Goal: Task Accomplishment & Management: Manage account settings

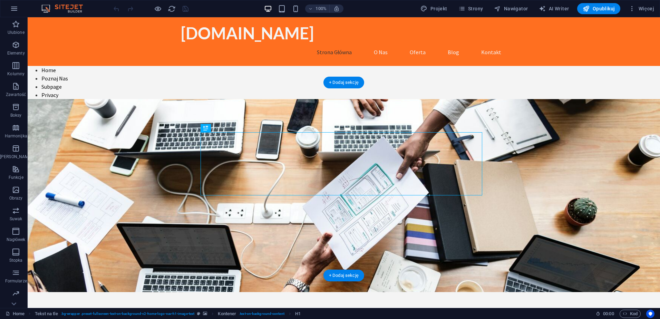
click at [533, 158] on figure at bounding box center [344, 195] width 633 height 193
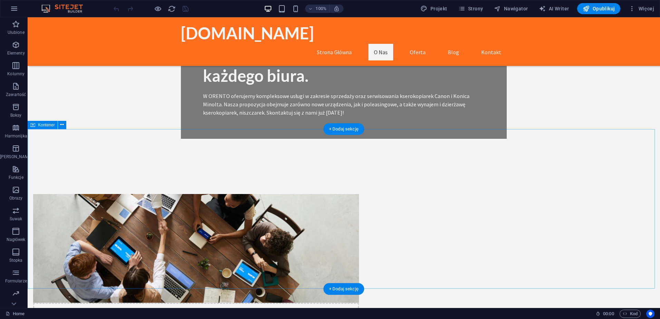
scroll to position [276, 0]
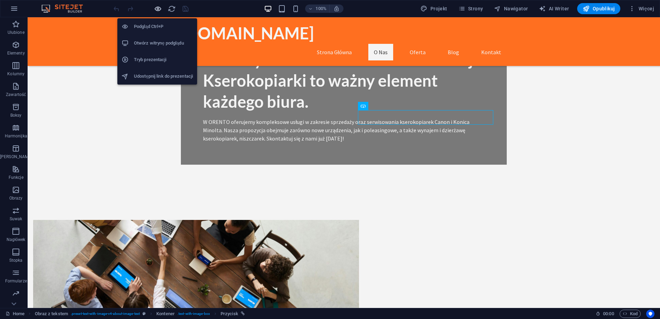
click at [156, 6] on icon "button" at bounding box center [158, 9] width 8 height 8
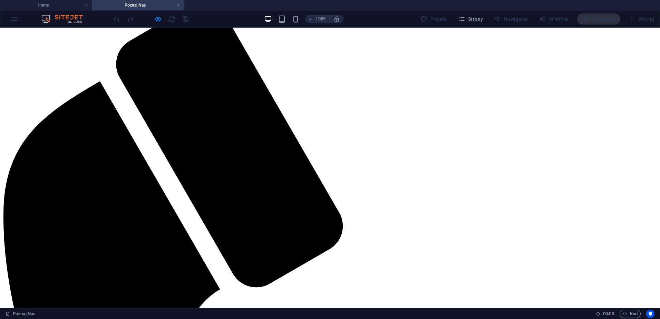
scroll to position [0, 0]
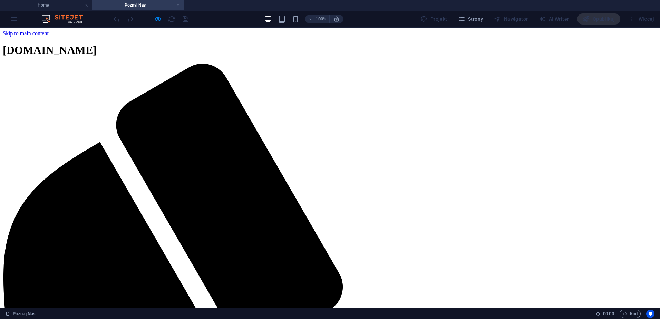
click at [178, 6] on link at bounding box center [178, 5] width 4 height 7
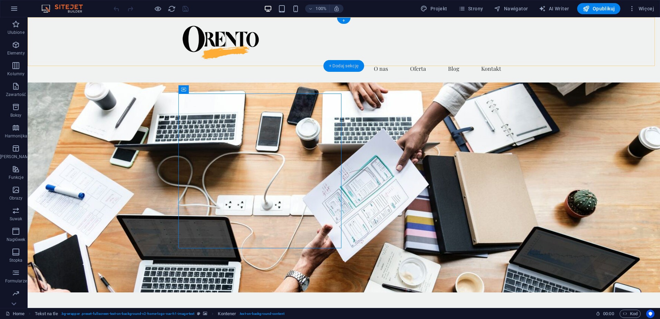
click at [347, 64] on div "+ Dodaj sekcję" at bounding box center [344, 66] width 41 height 12
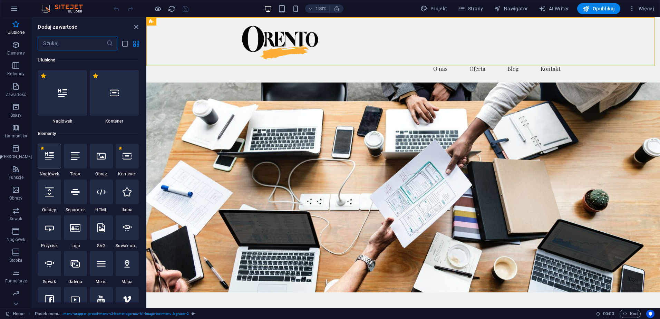
click at [47, 156] on icon at bounding box center [49, 156] width 9 height 9
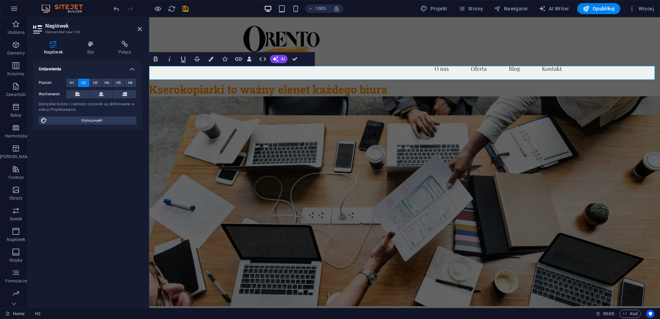
click at [456, 117] on figure at bounding box center [404, 201] width 511 height 210
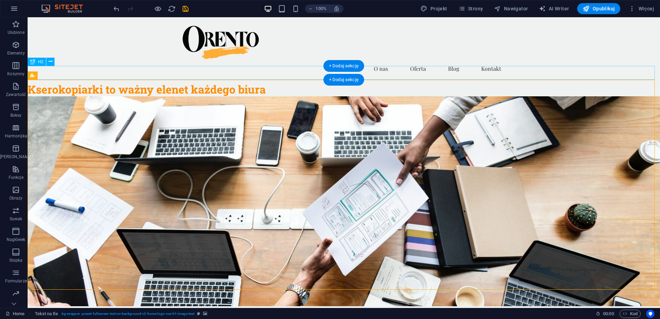
click at [154, 83] on div "Kserokopiarki to ważny elenet każdego biura" at bounding box center [344, 90] width 633 height 14
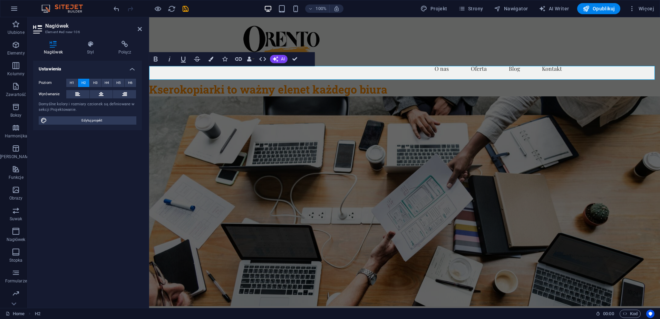
click at [301, 83] on h2 "Kserokopiarki to ważny elenet każdego biura" at bounding box center [404, 90] width 511 height 14
click at [101, 96] on icon at bounding box center [101, 94] width 5 height 8
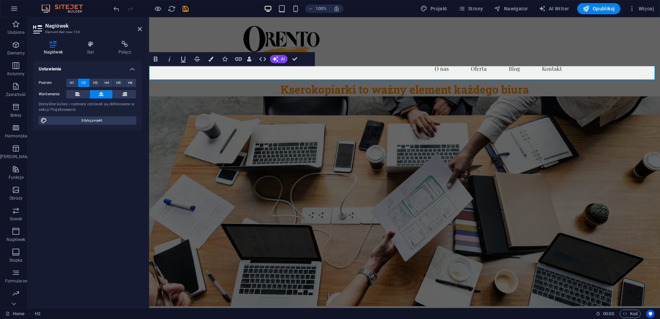
click at [537, 104] on figure at bounding box center [404, 201] width 511 height 210
click at [522, 162] on figure at bounding box center [404, 201] width 511 height 210
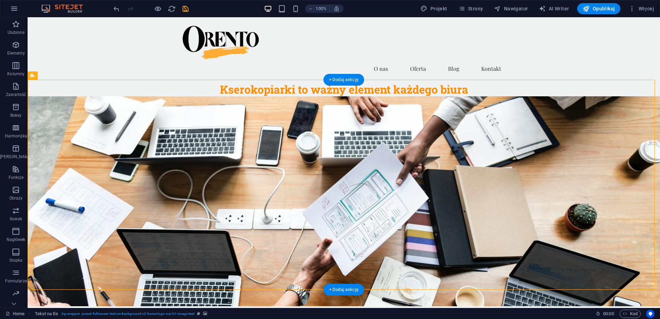
click at [481, 180] on figure at bounding box center [344, 201] width 633 height 210
click at [38, 63] on span "H2" at bounding box center [40, 62] width 5 height 4
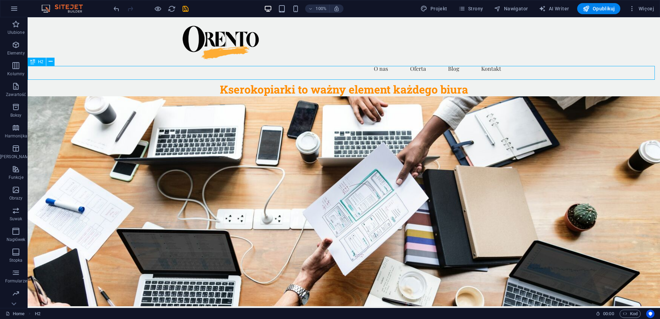
click at [39, 61] on span "H2" at bounding box center [40, 62] width 5 height 4
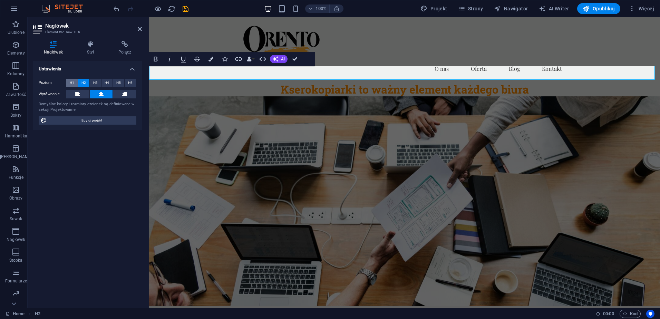
click at [72, 83] on span "H1" at bounding box center [72, 83] width 4 height 8
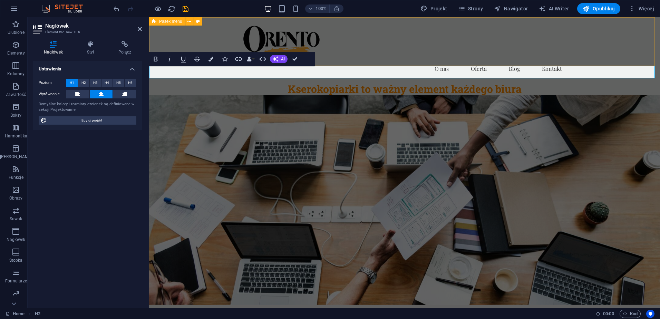
click at [372, 60] on nav "Strona główna O nas Oferta Blog Kontakt" at bounding box center [405, 68] width 326 height 17
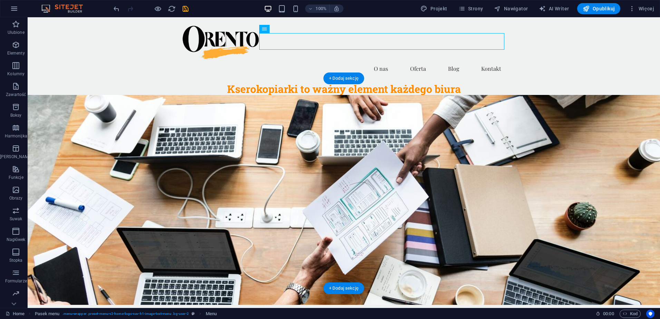
click at [523, 114] on figure at bounding box center [344, 200] width 633 height 210
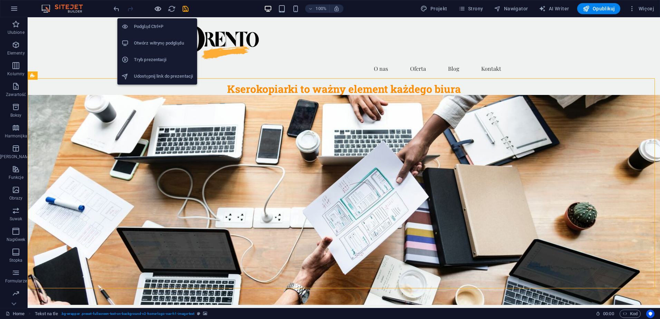
click at [157, 11] on icon "button" at bounding box center [158, 9] width 8 height 8
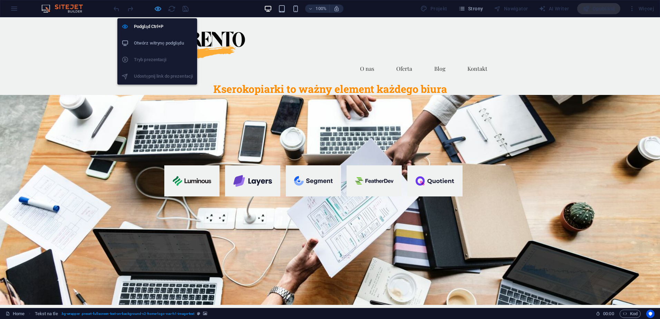
click at [159, 6] on icon "button" at bounding box center [158, 9] width 8 height 8
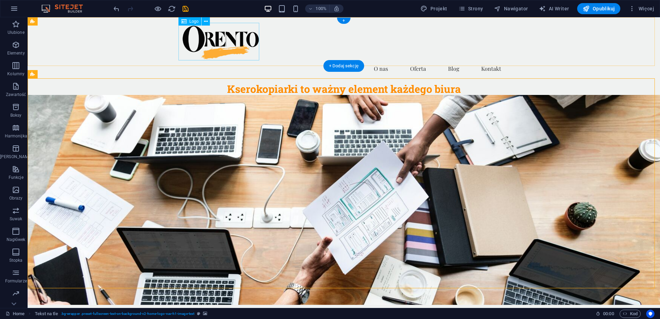
click at [239, 47] on div at bounding box center [344, 42] width 326 height 38
select select "px"
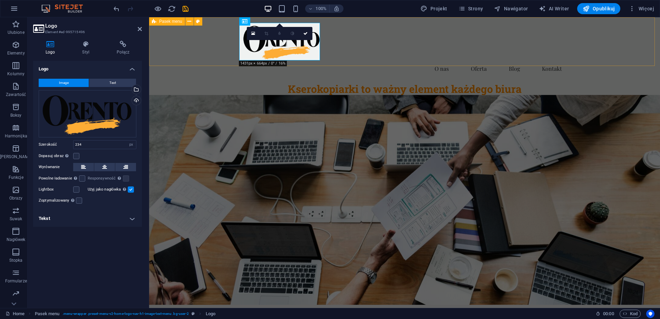
click at [318, 60] on div "Strona główna O nas Oferta Blog Kontakt" at bounding box center [404, 49] width 511 height 65
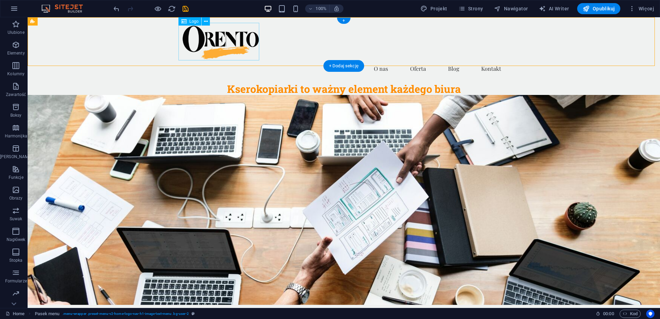
click at [215, 43] on div at bounding box center [344, 42] width 326 height 38
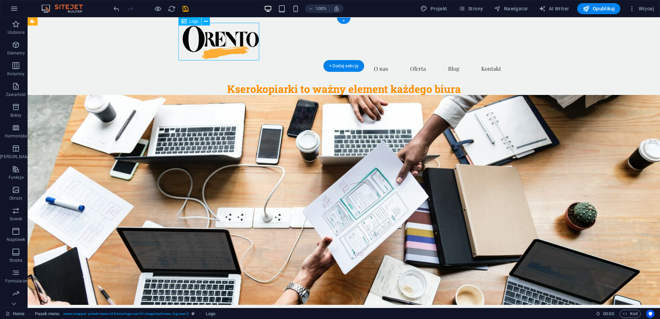
click at [215, 43] on div at bounding box center [344, 42] width 326 height 38
select select "px"
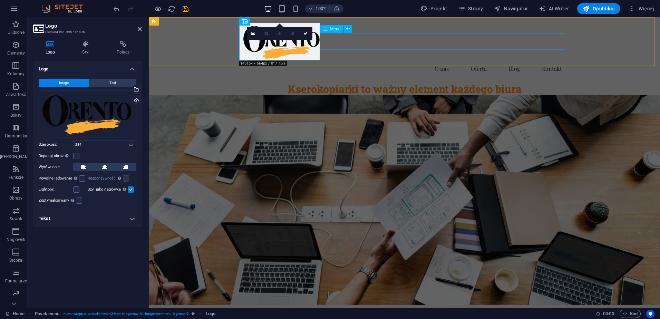
click at [320, 60] on nav "Strona główna O nas Oferta Blog Kontakt" at bounding box center [405, 68] width 326 height 17
select select
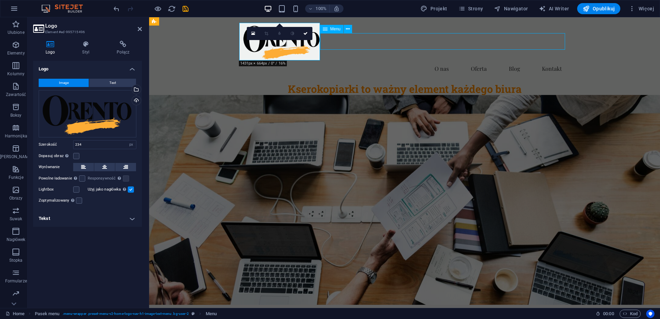
select select
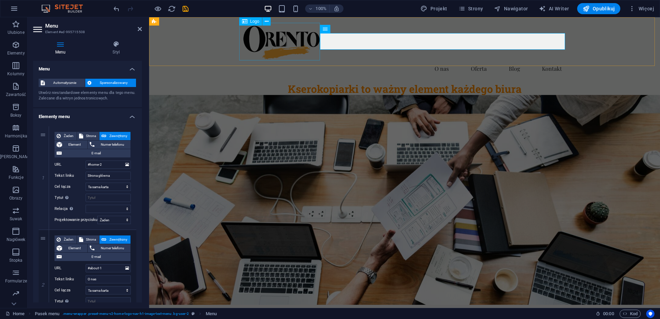
click at [294, 44] on div at bounding box center [405, 42] width 326 height 38
select select "px"
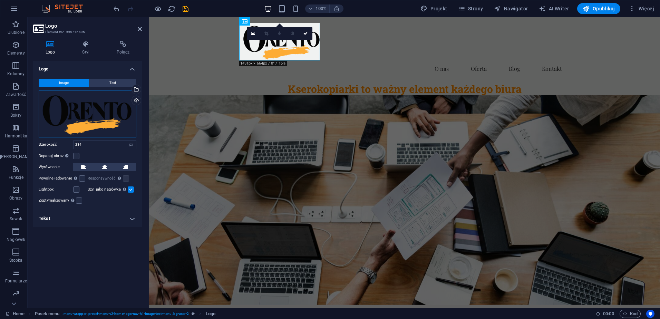
click at [73, 120] on div "Przeciągnij pliki tutaj, kliknij, aby wybrać pliki lub wybierz pliki z Plików l…" at bounding box center [88, 113] width 98 height 47
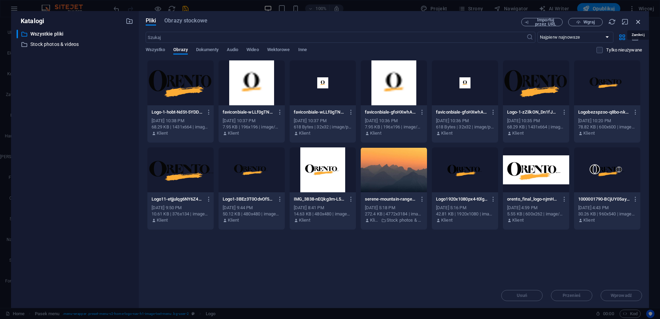
click at [642, 23] on icon "button" at bounding box center [639, 22] width 8 height 8
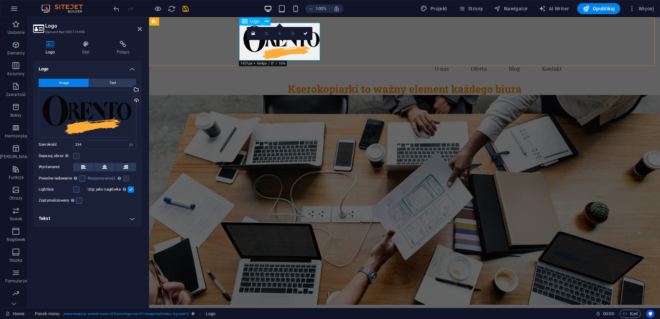
click at [244, 22] on icon at bounding box center [245, 21] width 6 height 8
click at [248, 20] on div "Logo" at bounding box center [250, 21] width 23 height 8
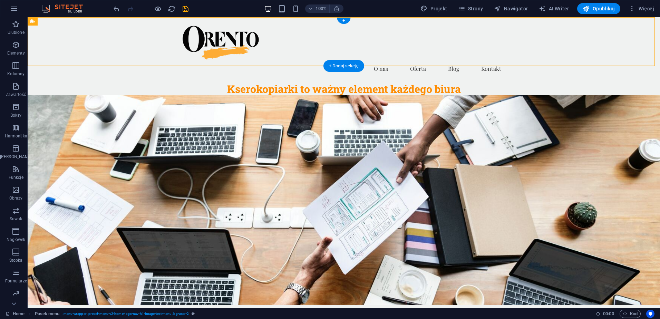
drag, startPoint x: 165, startPoint y: 60, endPoint x: 287, endPoint y: 57, distance: 122.3
click at [287, 57] on div "Strona główna O nas Oferta Blog Kontakt" at bounding box center [344, 49] width 633 height 65
click at [212, 40] on div at bounding box center [344, 42] width 326 height 38
click at [210, 36] on div at bounding box center [344, 42] width 326 height 38
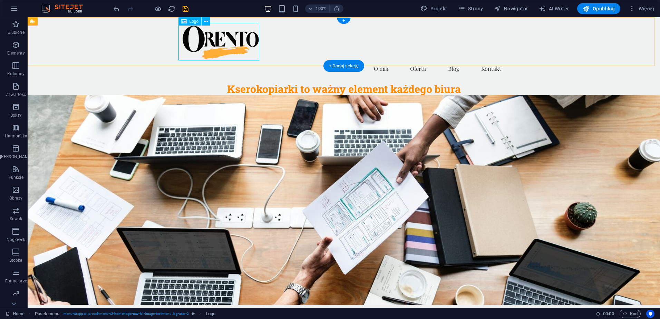
select select "px"
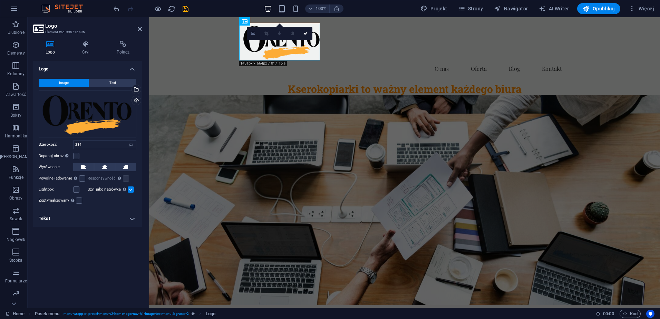
click at [254, 35] on icon at bounding box center [253, 33] width 4 height 5
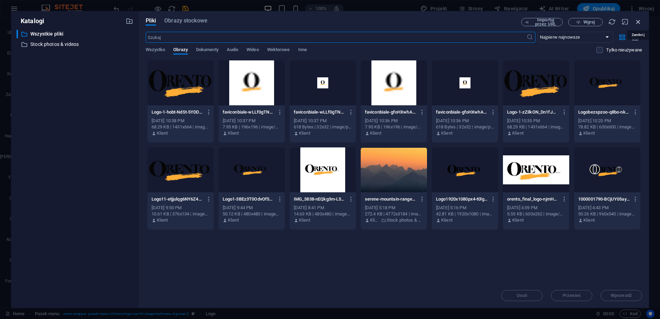
click at [638, 21] on icon "button" at bounding box center [639, 22] width 8 height 8
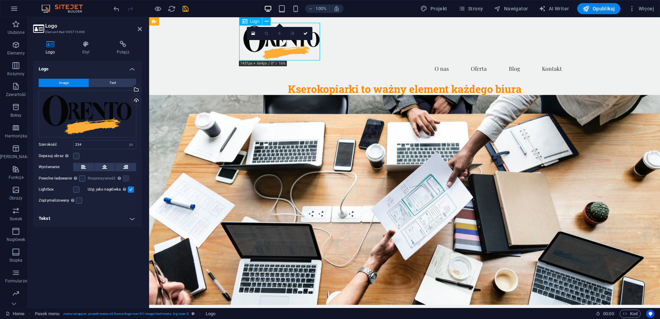
drag, startPoint x: 271, startPoint y: 60, endPoint x: 275, endPoint y: 54, distance: 7.4
click at [274, 55] on div at bounding box center [405, 42] width 326 height 38
click at [90, 46] on icon at bounding box center [86, 44] width 32 height 7
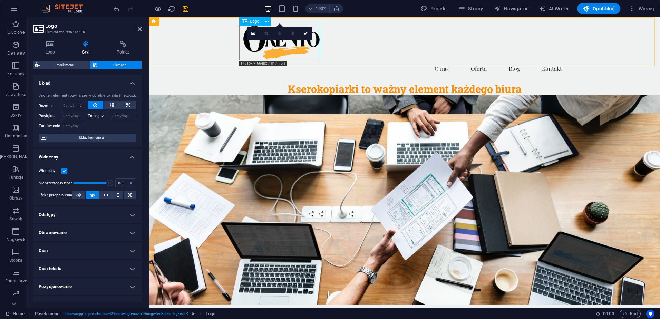
click at [317, 60] on div at bounding box center [405, 42] width 326 height 38
click at [73, 106] on select "Domyślny automatycznie px % 1/1 1/2 1/3 1/4 1/5 1/6 1/7 1/8 1/9 1/10" at bounding box center [72, 106] width 22 height 8
click at [313, 60] on div "Strona główna O nas Oferta Blog Kontakt" at bounding box center [404, 49] width 511 height 65
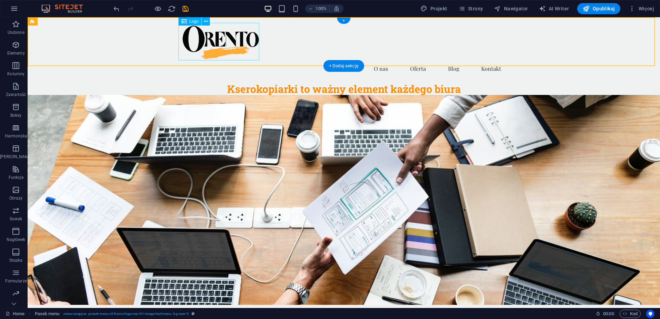
click at [226, 46] on div at bounding box center [344, 42] width 326 height 38
click at [207, 20] on icon at bounding box center [206, 21] width 4 height 7
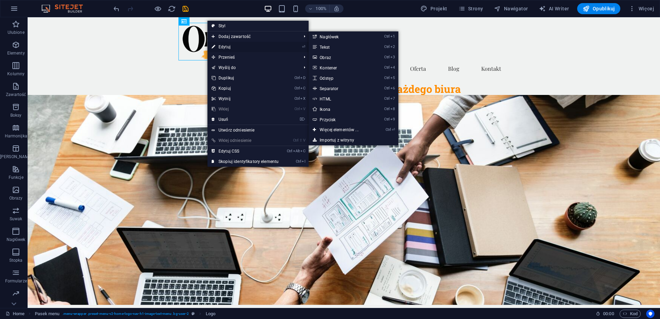
click at [224, 48] on link "⏎ Edytuj" at bounding box center [245, 47] width 75 height 10
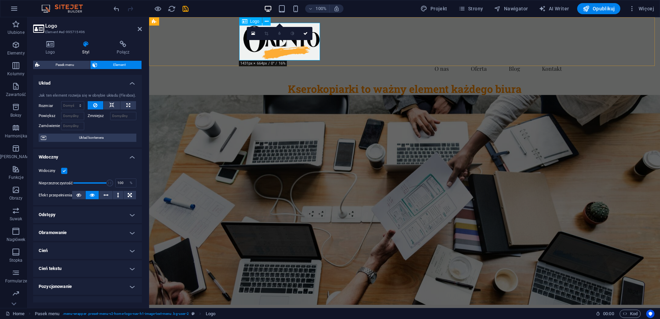
click at [320, 59] on div at bounding box center [405, 42] width 326 height 38
click at [320, 59] on div "Strona główna O nas Oferta Blog Kontakt" at bounding box center [404, 49] width 511 height 65
select select "header"
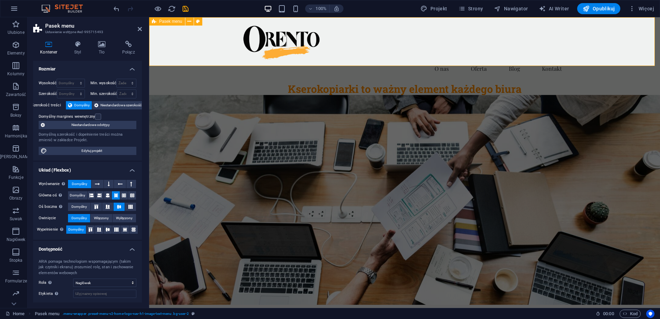
click at [320, 59] on div "Strona główna O nas Oferta Blog Kontakt" at bounding box center [404, 49] width 511 height 65
click at [310, 43] on div at bounding box center [405, 42] width 326 height 38
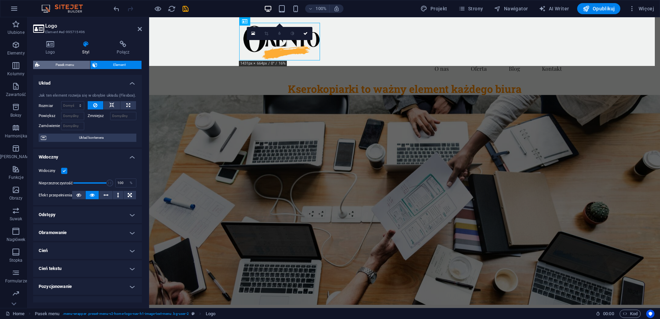
click at [68, 64] on span "Pasek menu" at bounding box center [65, 65] width 46 height 8
select select "rem"
select select "preset-menu-v2-home-logo-nav-h1-image-text-menu"
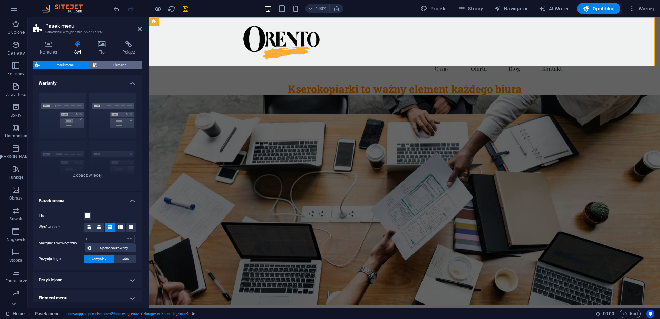
click at [114, 61] on span "Element" at bounding box center [119, 65] width 40 height 8
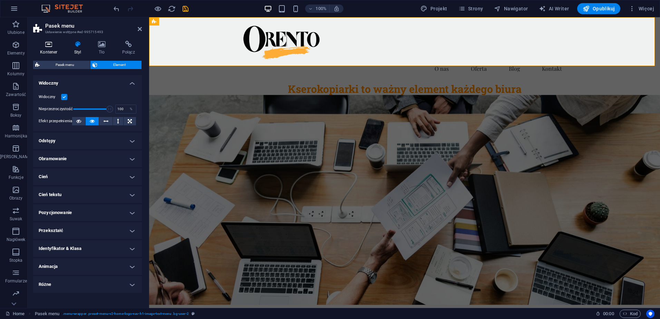
click at [51, 45] on icon at bounding box center [48, 44] width 31 height 7
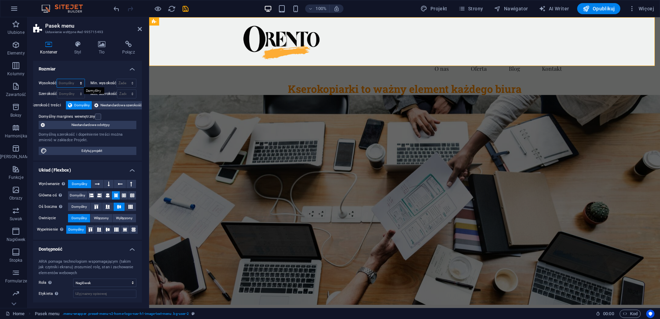
click at [65, 84] on select "Domyślny px rem % vh vw" at bounding box center [70, 83] width 27 height 8
select select "px"
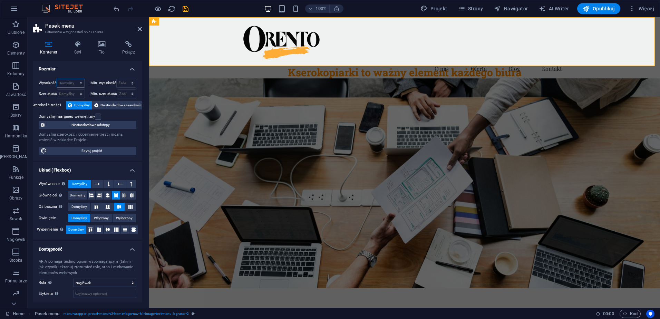
click at [74, 79] on select "Domyślny px rem % vh vw" at bounding box center [70, 83] width 27 height 8
type input "100"
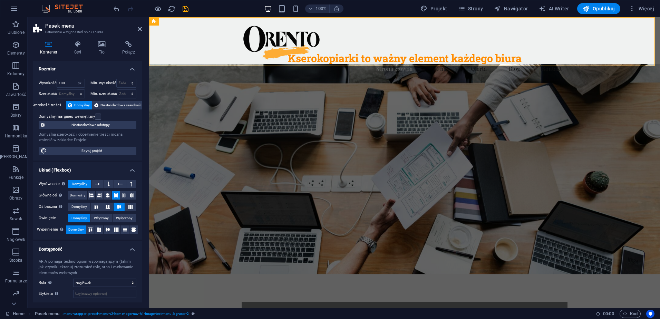
click at [95, 66] on h4 "Rozmiar" at bounding box center [87, 67] width 109 height 12
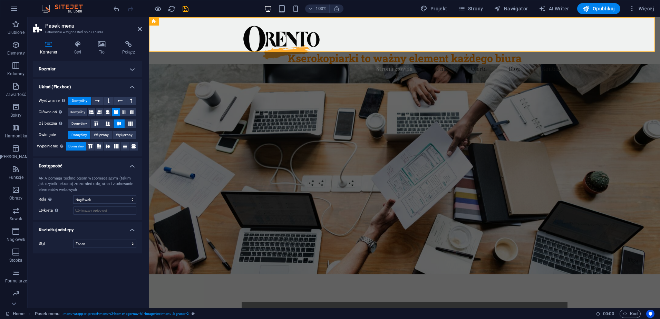
click at [457, 106] on figure at bounding box center [404, 169] width 511 height 210
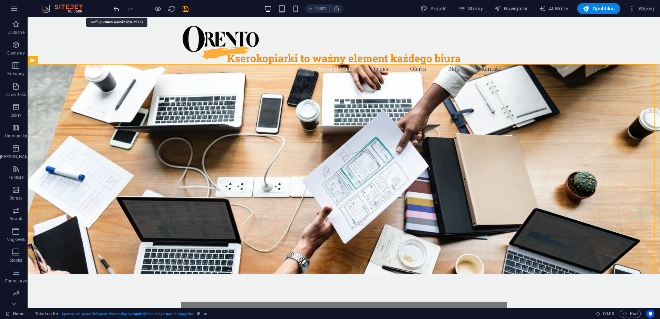
click at [115, 9] on icon "undo" at bounding box center [117, 9] width 8 height 8
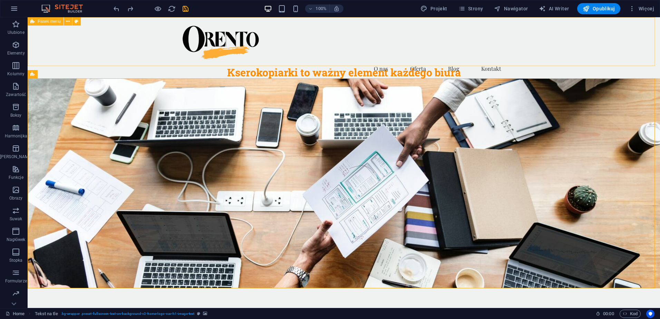
click at [58, 22] on span "Pasek menu" at bounding box center [49, 21] width 23 height 4
select select "header"
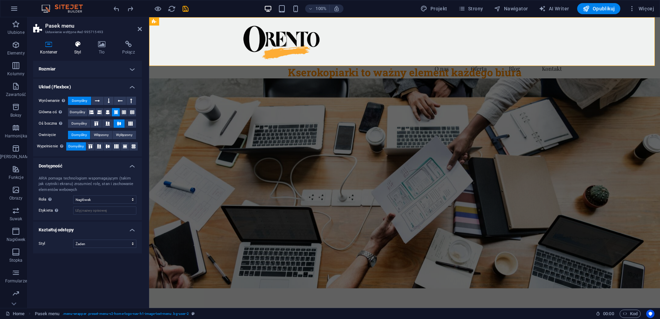
click at [78, 42] on icon at bounding box center [77, 44] width 21 height 7
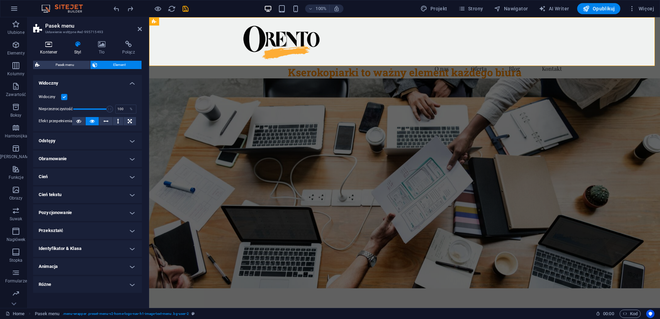
click at [52, 45] on icon at bounding box center [48, 44] width 31 height 7
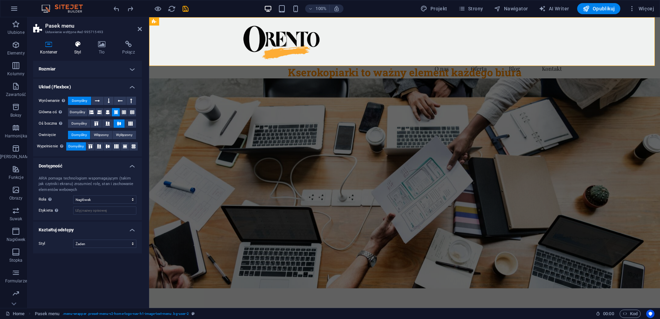
click at [82, 43] on icon at bounding box center [77, 44] width 21 height 7
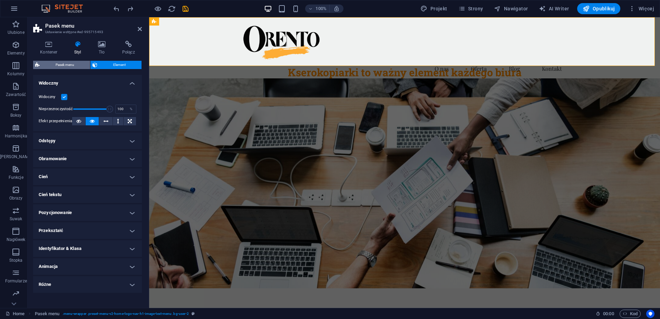
click at [71, 62] on span "Pasek menu" at bounding box center [65, 65] width 46 height 8
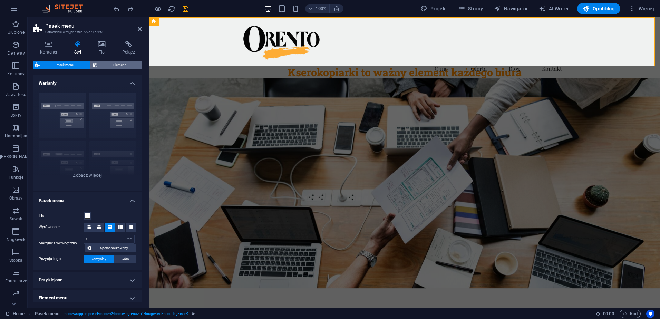
click at [108, 63] on span "Element" at bounding box center [119, 65] width 40 height 8
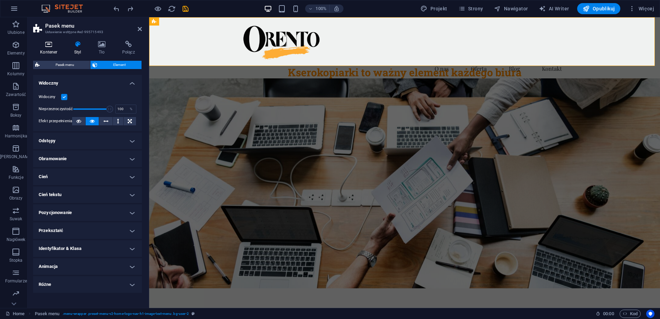
click at [48, 42] on icon at bounding box center [48, 44] width 31 height 7
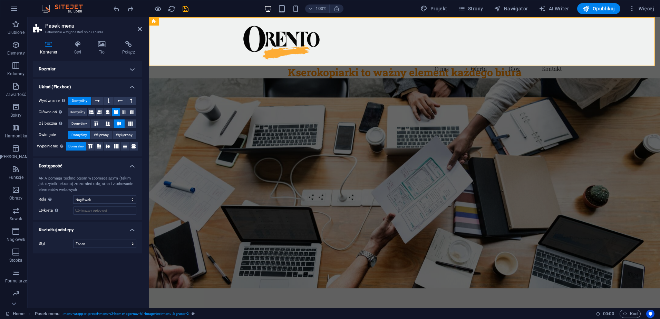
click at [73, 70] on h4 "Rozmiar" at bounding box center [87, 69] width 109 height 17
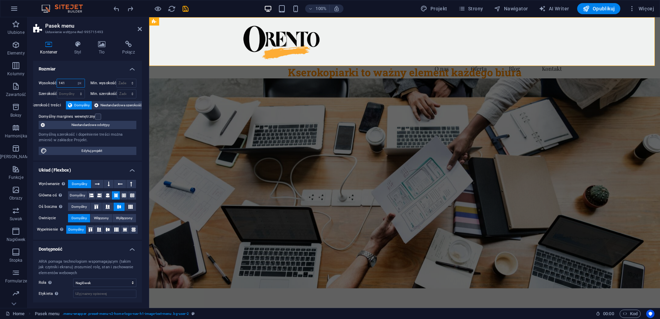
drag, startPoint x: 66, startPoint y: 83, endPoint x: 51, endPoint y: 82, distance: 14.5
click at [51, 82] on div "Wysokość 141 Domyślny px rem % vh vw" at bounding box center [62, 83] width 46 height 9
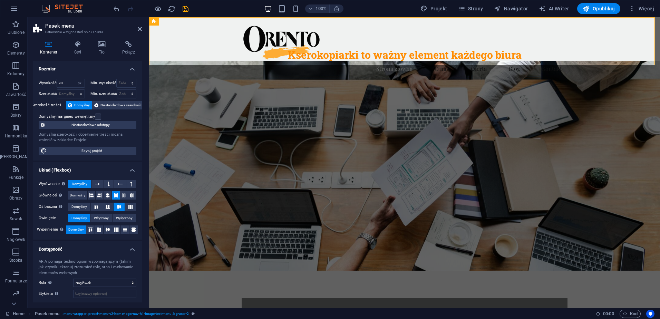
click at [90, 74] on div "Wysokość 90 Domyślny px rem % vh vw Min. wysokość Żaden px rem % vh vw Szerokoś…" at bounding box center [87, 116] width 109 height 87
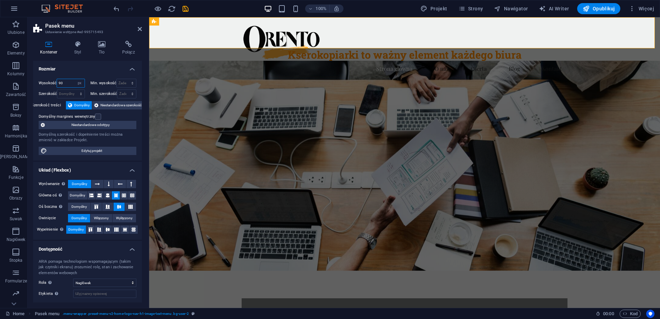
click at [66, 83] on input "90" at bounding box center [70, 83] width 27 height 8
type input "9"
type input "110"
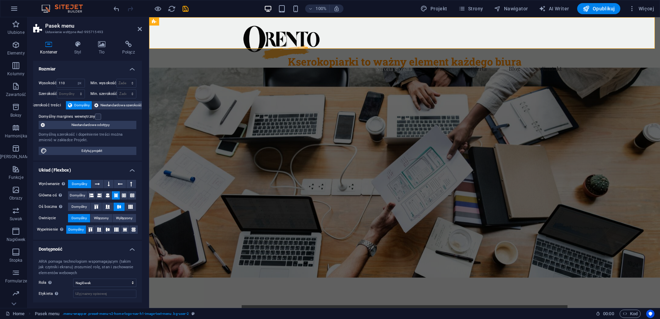
click at [88, 74] on div "Wysokość 110 Domyślny px rem % vh vw Min. wysokość Żaden px rem % vh vw Szeroko…" at bounding box center [87, 116] width 109 height 87
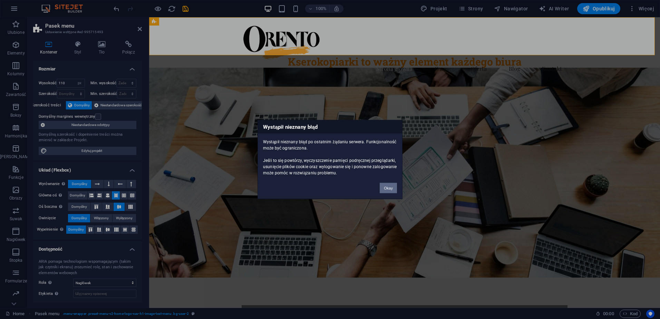
click at [385, 187] on button "Okay" at bounding box center [388, 188] width 17 height 10
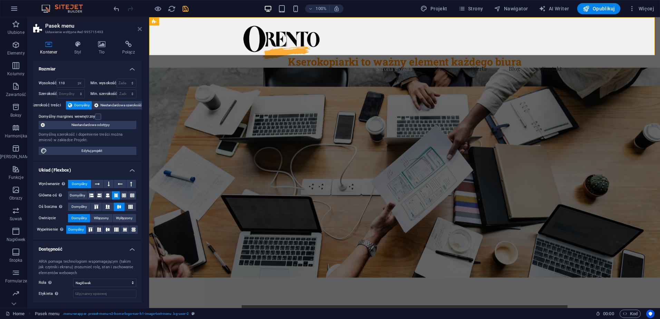
click at [139, 28] on icon at bounding box center [140, 29] width 4 height 6
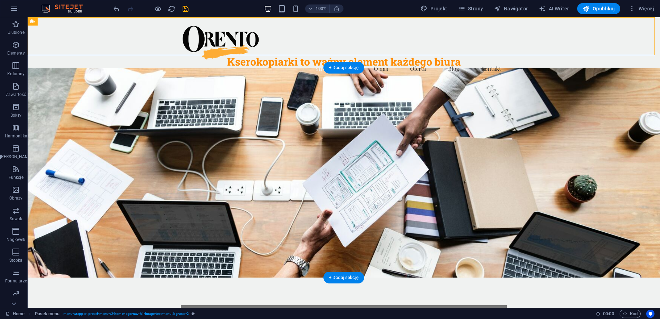
click at [443, 141] on figure at bounding box center [344, 173] width 633 height 210
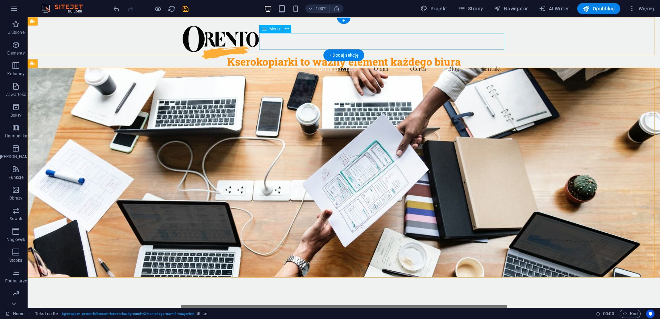
click at [418, 60] on nav "Strona główna O nas Oferta Blog Kontakt" at bounding box center [344, 68] width 326 height 17
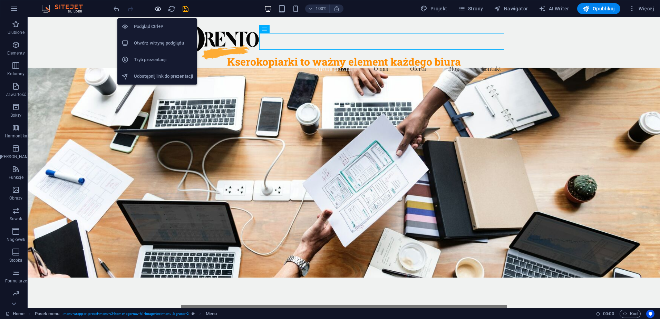
click at [158, 10] on icon "button" at bounding box center [158, 9] width 8 height 8
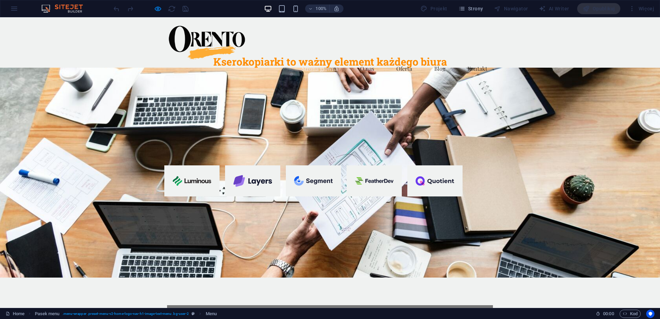
click at [368, 64] on header "Strona główna O nas Oferta Blog Kontakt" at bounding box center [330, 49] width 337 height 65
click at [340, 68] on div at bounding box center [330, 173] width 660 height 210
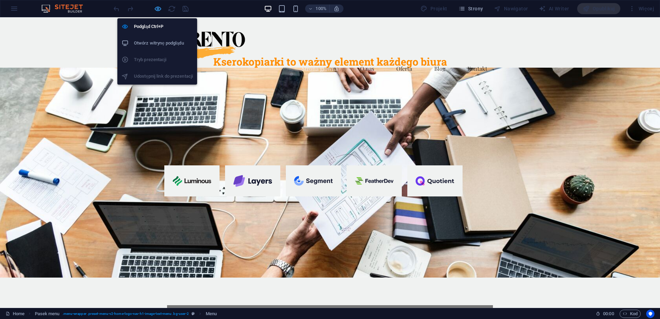
click at [155, 9] on icon "button" at bounding box center [158, 9] width 8 height 8
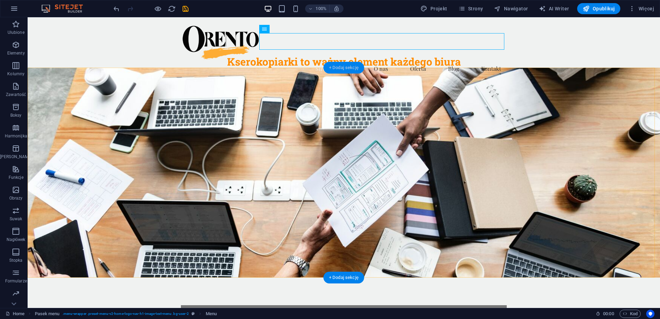
click at [343, 67] on div "+ Dodaj sekcję" at bounding box center [344, 68] width 41 height 12
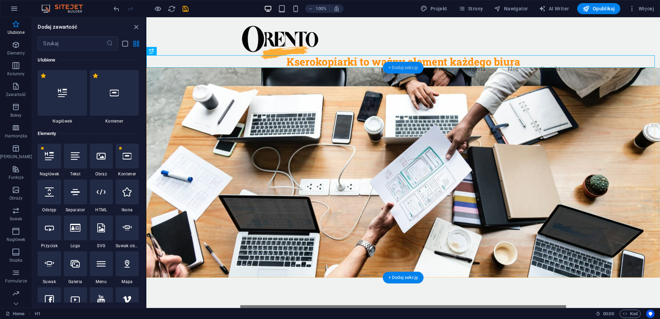
drag, startPoint x: 397, startPoint y: 69, endPoint x: 395, endPoint y: 66, distance: 3.7
click at [395, 66] on div "+ Dodaj sekcję" at bounding box center [403, 68] width 41 height 12
click at [76, 199] on div at bounding box center [75, 192] width 23 height 25
select select "%"
select select "px"
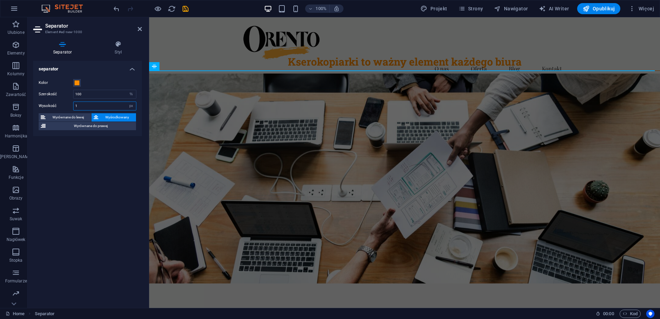
click at [86, 106] on input "1" at bounding box center [105, 106] width 63 height 8
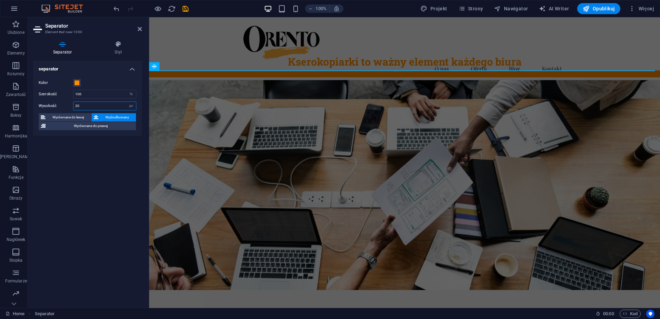
type input "20"
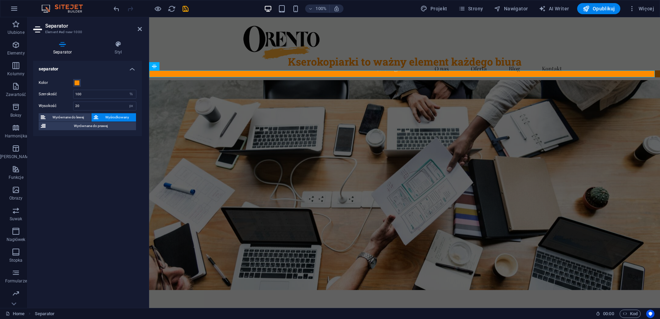
click at [109, 69] on h4 "separator" at bounding box center [87, 67] width 109 height 12
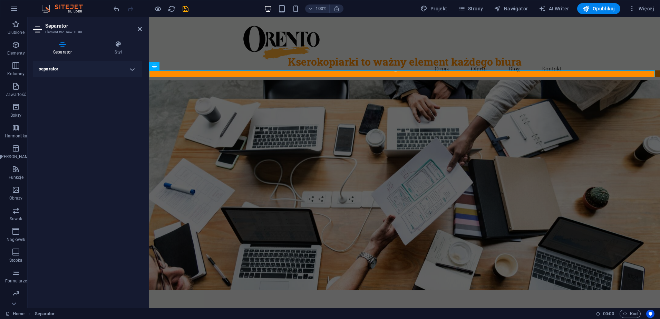
click at [233, 127] on figure at bounding box center [404, 185] width 511 height 210
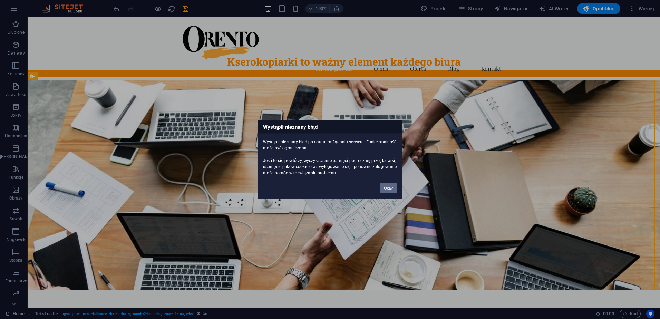
click at [388, 189] on button "Okay" at bounding box center [388, 188] width 17 height 10
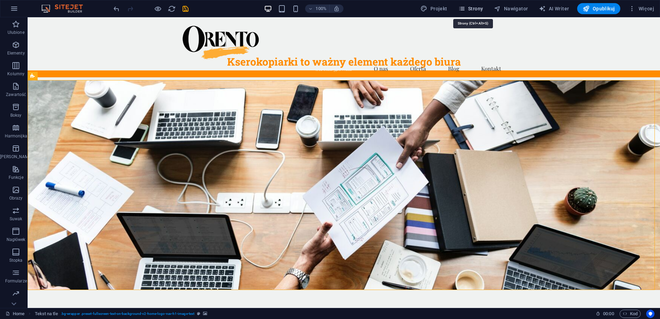
click at [482, 8] on span "Strony" at bounding box center [471, 8] width 25 height 7
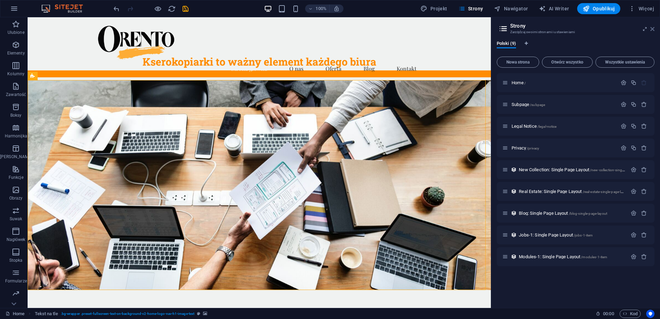
click at [653, 27] on icon at bounding box center [653, 29] width 4 height 6
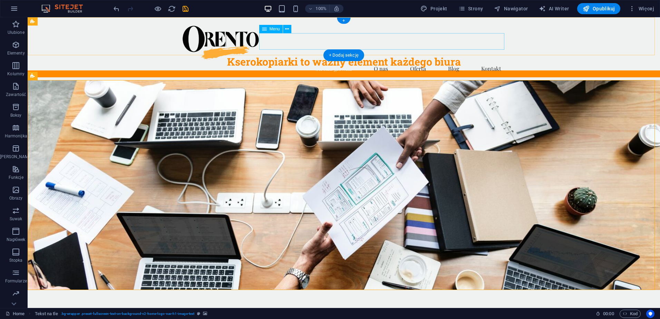
click at [286, 60] on nav "Strona główna O nas Oferta Blog Kontakt" at bounding box center [344, 68] width 326 height 17
select select
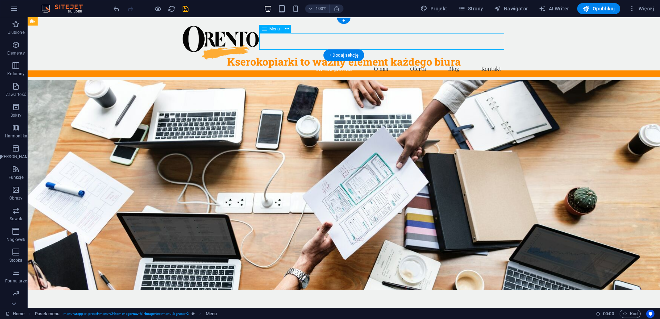
select select
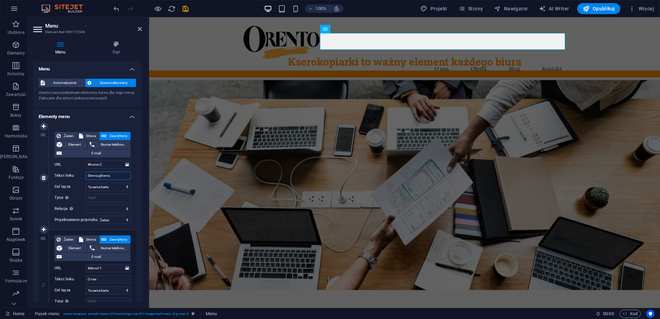
click at [108, 177] on input "Strona główna" at bounding box center [108, 176] width 45 height 8
click at [115, 176] on input "Strona główna" at bounding box center [108, 176] width 45 height 8
click at [106, 222] on select "Żaden Domyślny Nadrzędny Podrzędny" at bounding box center [114, 220] width 34 height 8
click at [107, 222] on select "Żaden Domyślny Nadrzędny Podrzędny" at bounding box center [114, 220] width 34 height 8
click at [62, 83] on span "Automatycznie" at bounding box center [65, 83] width 36 height 8
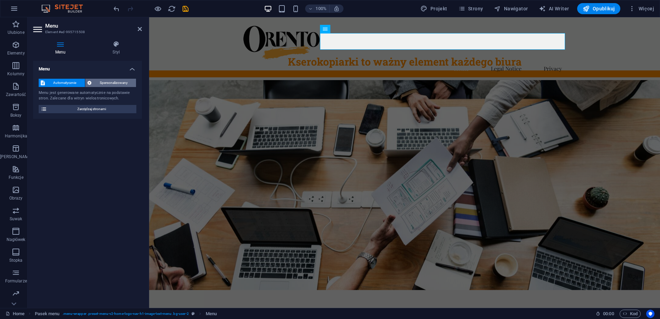
click at [110, 86] on span "Spersonalizowany" at bounding box center [114, 83] width 41 height 8
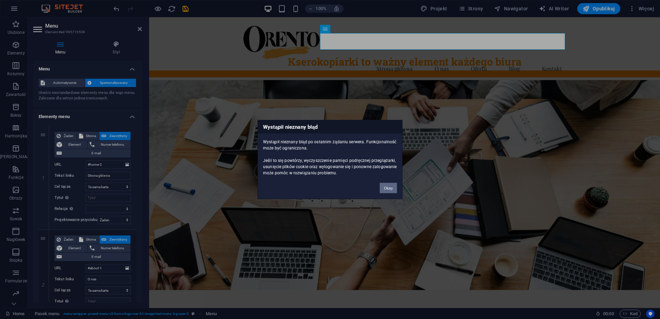
click at [390, 188] on button "Okay" at bounding box center [388, 188] width 17 height 10
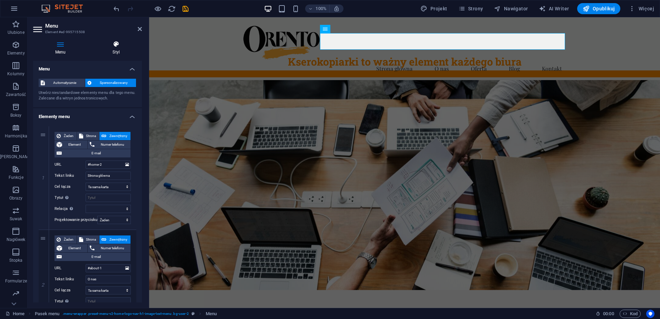
click at [116, 43] on icon at bounding box center [116, 44] width 51 height 7
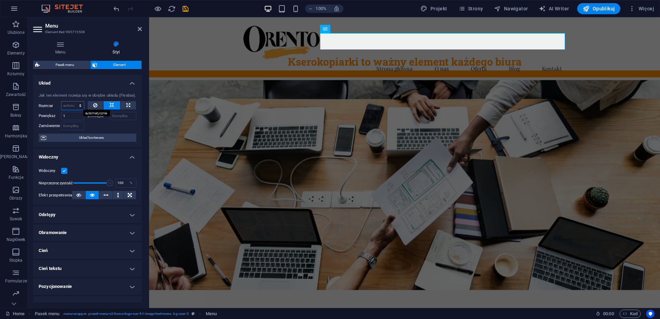
click at [73, 106] on select "Domyślny automatycznie px % 1/1 1/2 1/3 1/4 1/5 1/6 1/7 1/8 1/9 1/10" at bounding box center [72, 106] width 22 height 8
click at [74, 139] on span "Układ kontenera" at bounding box center [91, 138] width 86 height 8
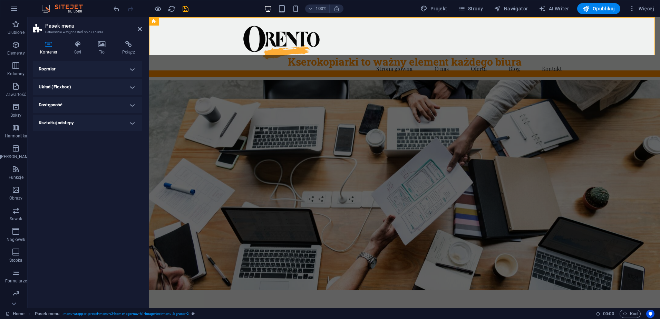
click at [55, 88] on h4 "Układ (Flexbox)" at bounding box center [87, 87] width 109 height 17
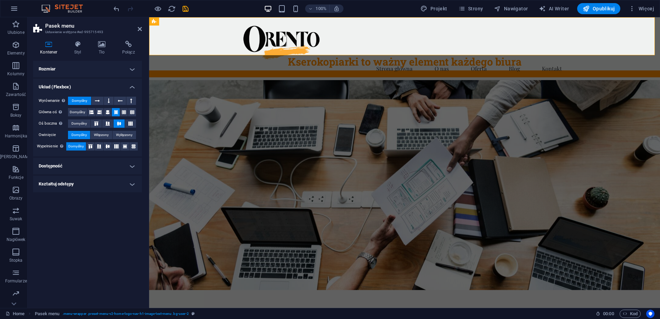
click at [55, 69] on h4 "Rozmiar" at bounding box center [87, 69] width 109 height 17
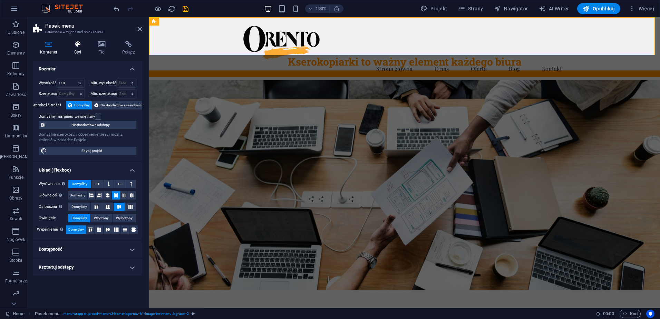
click at [77, 46] on icon at bounding box center [77, 44] width 21 height 7
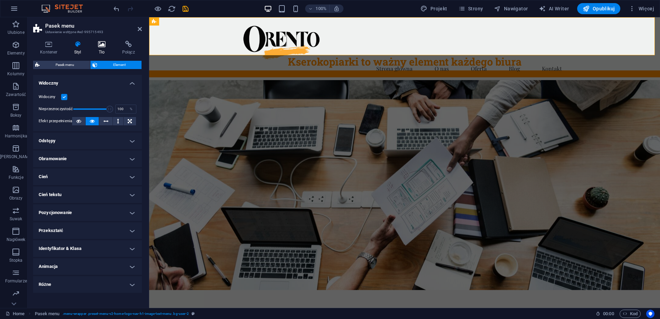
click at [105, 45] on icon at bounding box center [101, 44] width 21 height 7
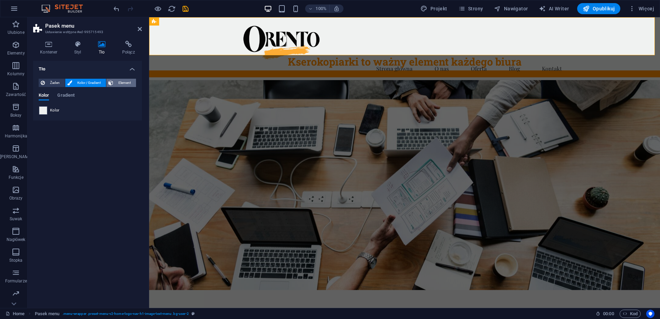
click at [120, 84] on span "Element" at bounding box center [124, 83] width 19 height 8
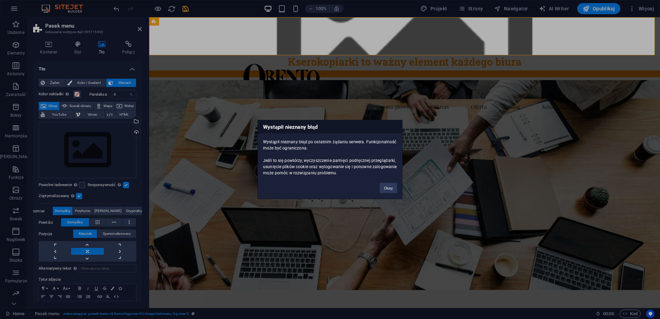
click at [379, 183] on div "Okay" at bounding box center [389, 185] width 28 height 18
click at [389, 188] on button "Okay" at bounding box center [388, 188] width 17 height 10
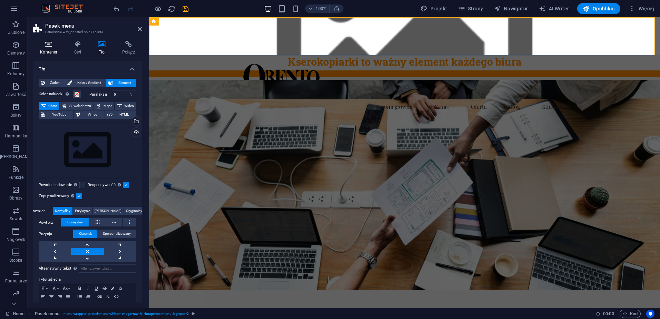
click at [53, 45] on icon at bounding box center [48, 44] width 31 height 7
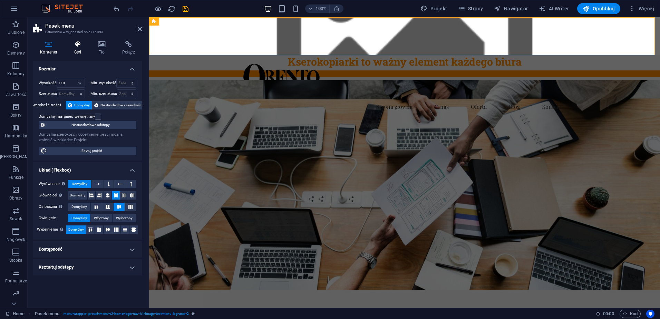
click at [74, 46] on icon at bounding box center [77, 44] width 21 height 7
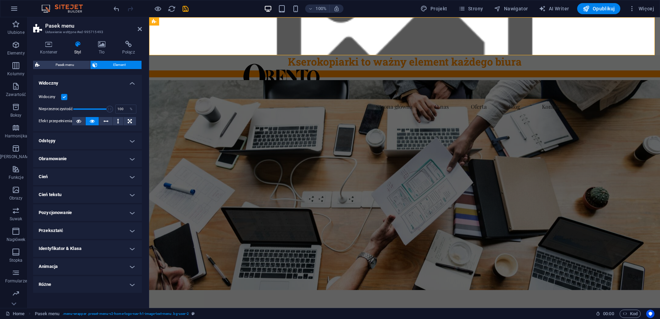
click at [77, 215] on h4 "Pozycjonowanie" at bounding box center [87, 212] width 109 height 17
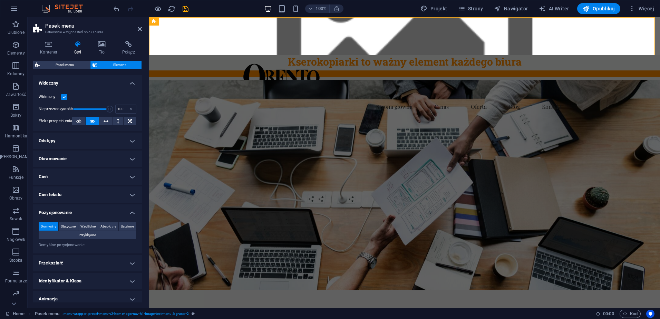
click at [78, 212] on h4 "Pozycjonowanie" at bounding box center [87, 210] width 109 height 12
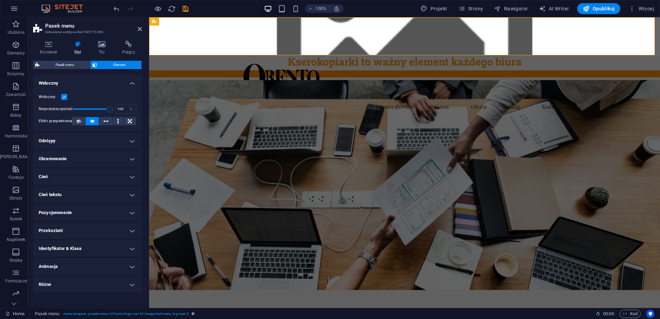
click at [65, 265] on h4 "Animacja" at bounding box center [87, 266] width 109 height 17
click at [65, 265] on h4 "Animacja" at bounding box center [87, 264] width 109 height 12
click at [59, 285] on h4 "Różne" at bounding box center [87, 284] width 109 height 17
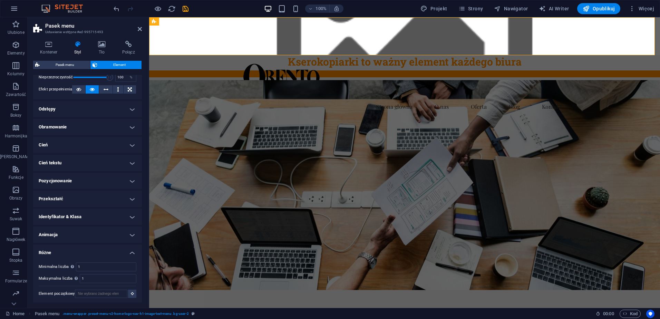
scroll to position [33, 0]
click at [67, 111] on h4 "Odstępy" at bounding box center [87, 107] width 109 height 17
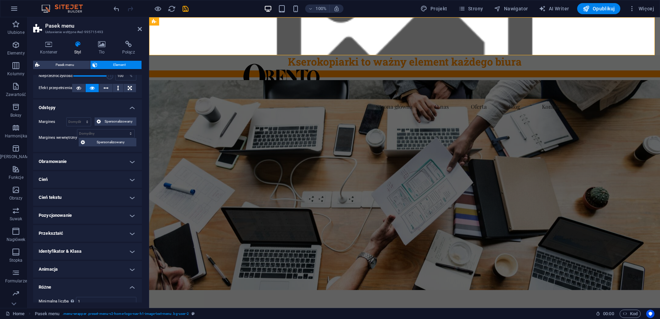
click at [68, 106] on h4 "Odstępy" at bounding box center [87, 105] width 109 height 12
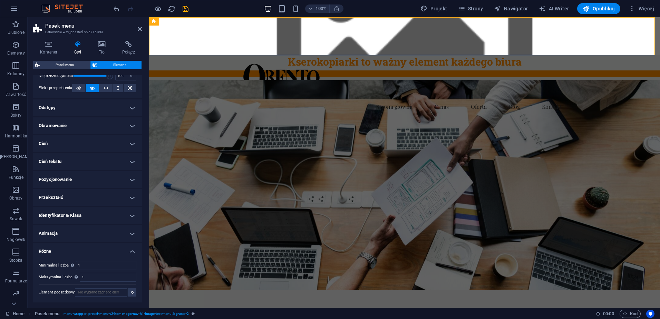
click at [66, 126] on h4 "Obramowanie" at bounding box center [87, 125] width 109 height 17
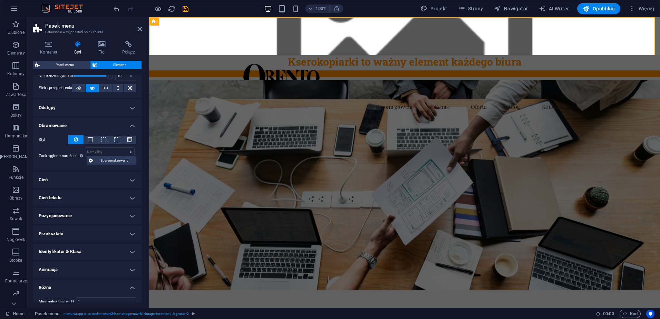
click at [62, 125] on h4 "Obramowanie" at bounding box center [87, 123] width 109 height 12
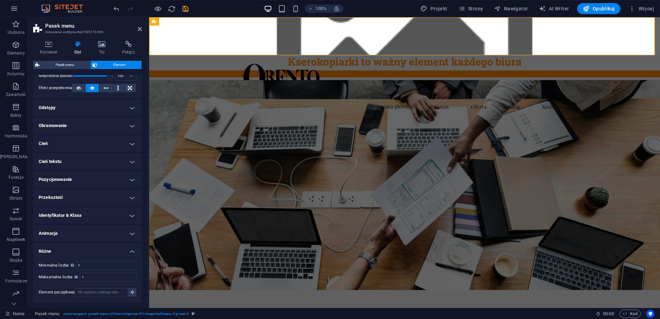
click at [66, 143] on h4 "Cień" at bounding box center [87, 143] width 109 height 17
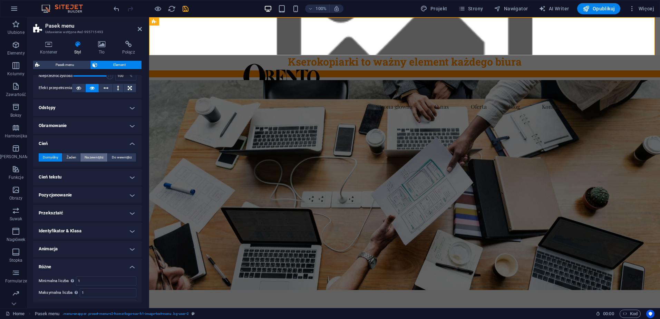
click at [101, 156] on span "Na zewnątrz" at bounding box center [94, 157] width 19 height 8
type input "2"
type input "4"
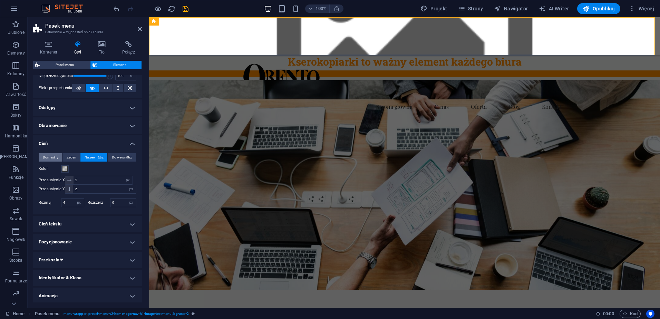
click at [50, 159] on span "Domyślny" at bounding box center [51, 157] width 16 height 8
type input "0"
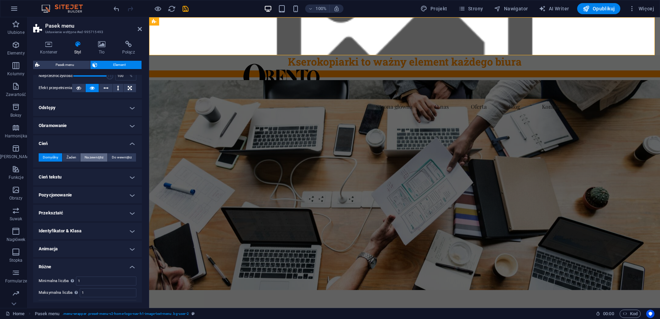
click at [96, 158] on span "Na zewnątrz" at bounding box center [94, 157] width 19 height 8
type input "2"
type input "4"
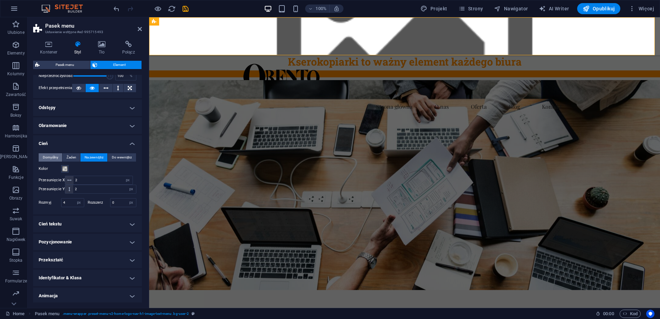
click at [49, 154] on span "Domyślny" at bounding box center [51, 157] width 16 height 8
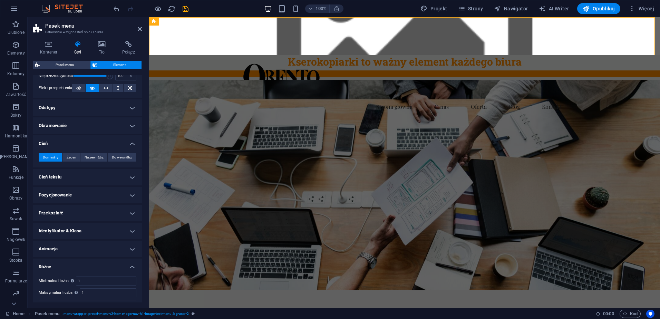
click at [69, 178] on h4 "Cień tekstu" at bounding box center [87, 177] width 109 height 17
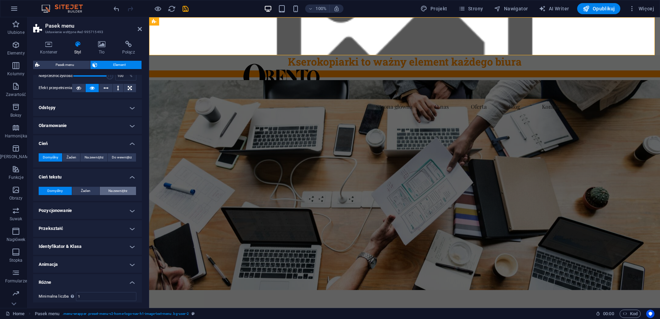
click at [109, 190] on span "Na zewnątrz" at bounding box center [117, 191] width 19 height 8
type input "2"
type input "4"
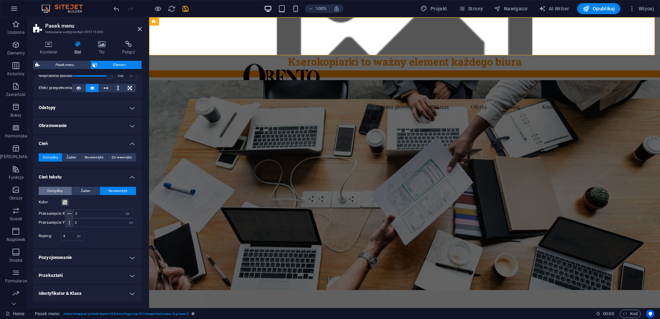
click at [51, 191] on span "Domyślny" at bounding box center [55, 191] width 16 height 8
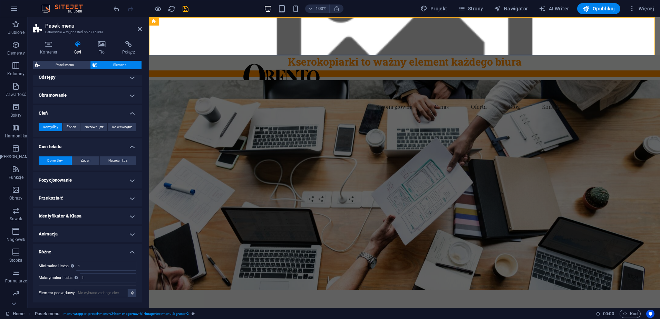
scroll to position [64, 0]
click at [67, 180] on h4 "Pozycjonowanie" at bounding box center [87, 179] width 109 height 17
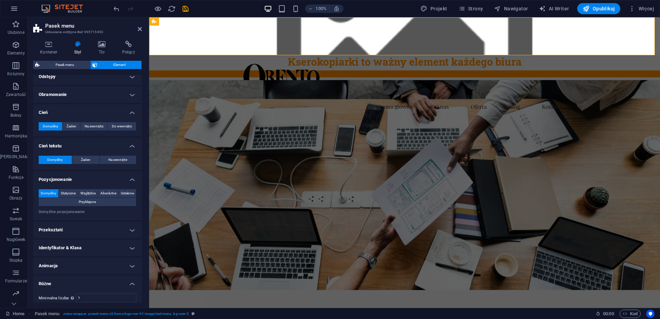
click at [53, 232] on h4 "Przekształć" at bounding box center [87, 230] width 109 height 17
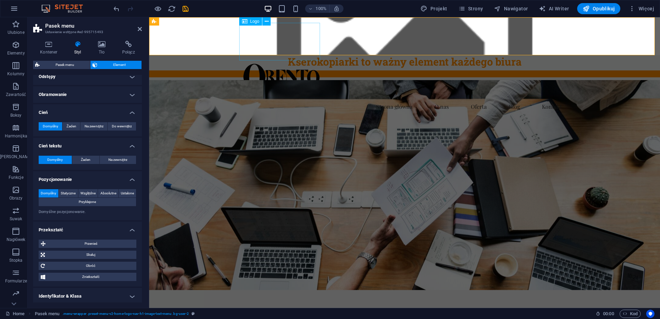
click at [406, 55] on header "Strona główna O nas Oferta Blog Kontakt" at bounding box center [404, 87] width 337 height 65
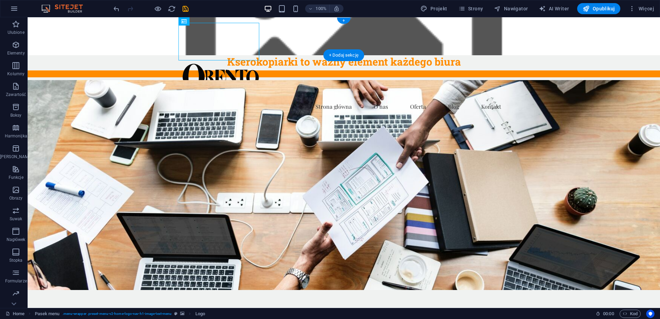
click at [285, 98] on nav "Strona główna O nas Oferta Blog Kontakt" at bounding box center [344, 106] width 326 height 17
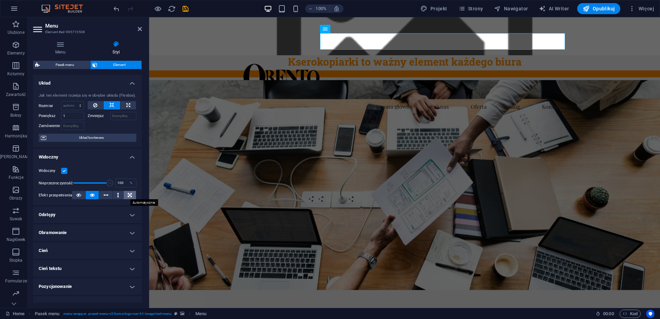
click at [130, 198] on icon at bounding box center [130, 195] width 4 height 8
click at [139, 30] on icon at bounding box center [140, 29] width 4 height 6
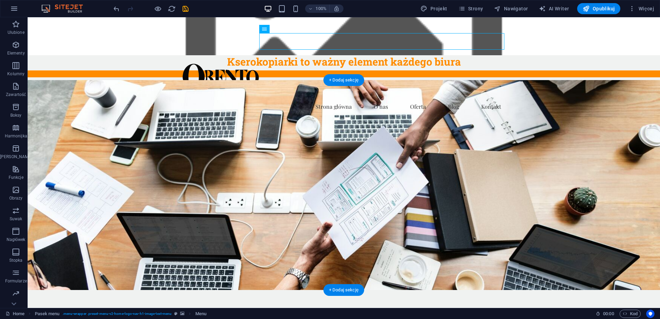
click at [153, 89] on figure at bounding box center [344, 185] width 633 height 210
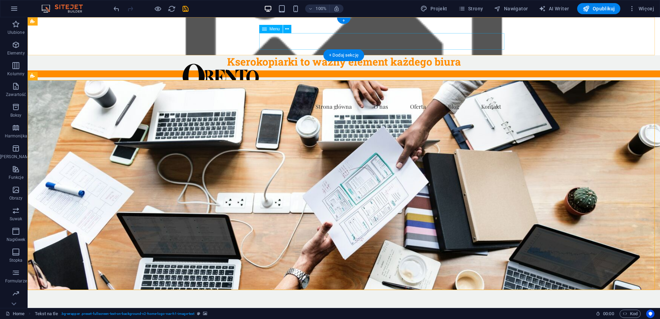
click at [321, 98] on nav "Strona główna O nas Oferta Blog Kontakt" at bounding box center [344, 106] width 326 height 17
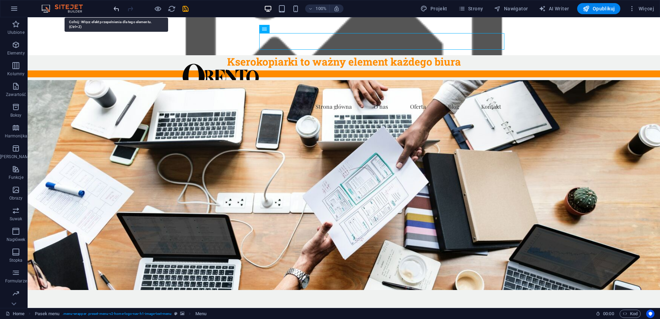
click at [115, 8] on icon "undo" at bounding box center [117, 9] width 8 height 8
click at [116, 10] on icon "undo" at bounding box center [117, 9] width 8 height 8
click at [114, 8] on icon "undo" at bounding box center [117, 9] width 8 height 8
click at [113, 9] on icon "undo" at bounding box center [117, 9] width 8 height 8
click at [114, 9] on icon "undo" at bounding box center [117, 9] width 8 height 8
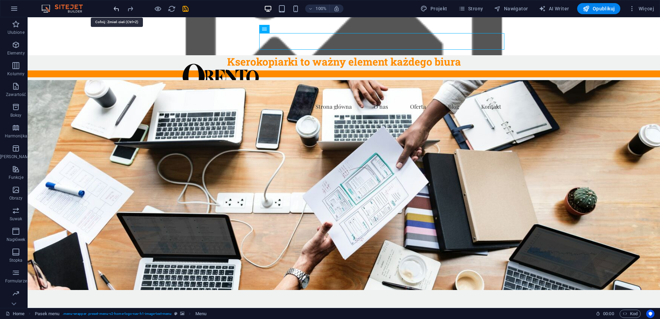
click at [117, 7] on icon "undo" at bounding box center [117, 9] width 8 height 8
click at [119, 10] on icon "undo" at bounding box center [117, 9] width 8 height 8
click at [118, 10] on icon "undo" at bounding box center [117, 9] width 8 height 8
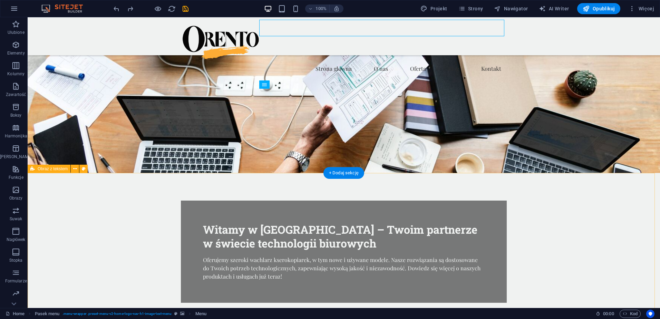
scroll to position [0, 0]
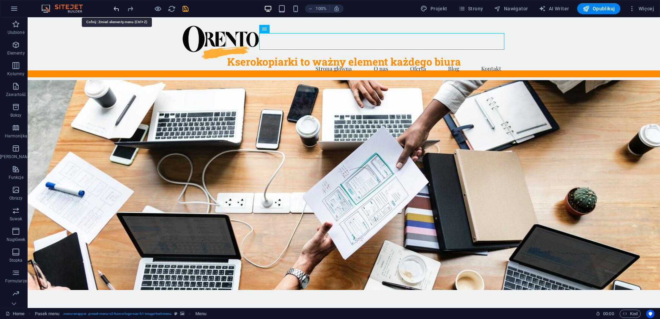
click at [118, 8] on icon "undo" at bounding box center [117, 9] width 8 height 8
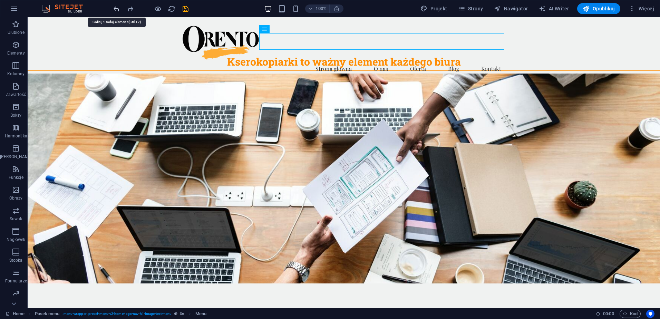
click at [118, 8] on icon "undo" at bounding box center [117, 9] width 8 height 8
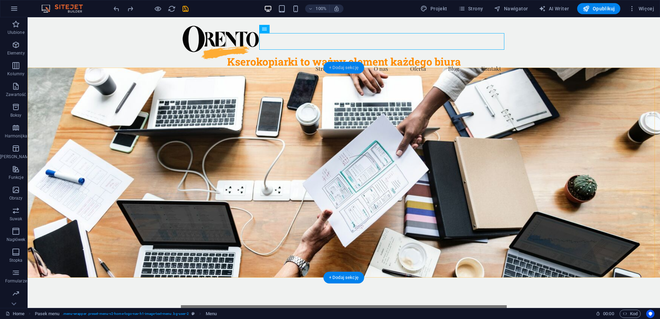
click at [340, 68] on div "+ Dodaj sekcję" at bounding box center [344, 68] width 41 height 12
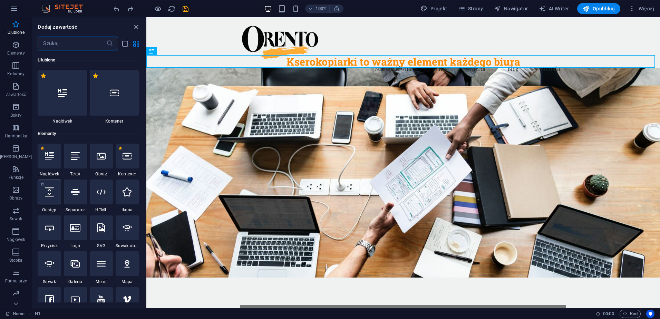
click at [48, 193] on icon at bounding box center [49, 192] width 9 height 9
select select "px"
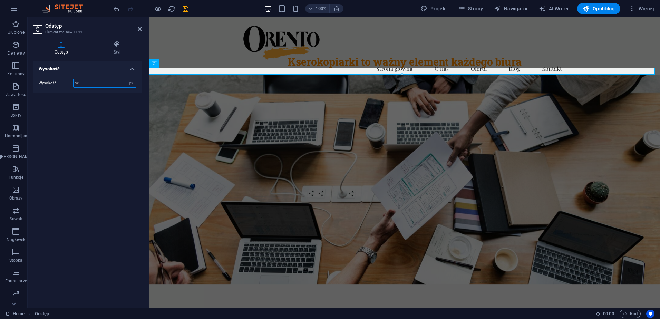
type input "20"
click at [93, 118] on div "Wysokość Wysokość 20 px rem vh vw" at bounding box center [87, 182] width 109 height 242
click at [221, 106] on figure at bounding box center [404, 180] width 511 height 210
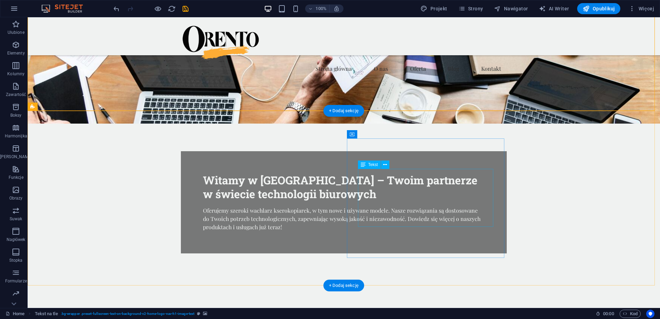
scroll to position [207, 0]
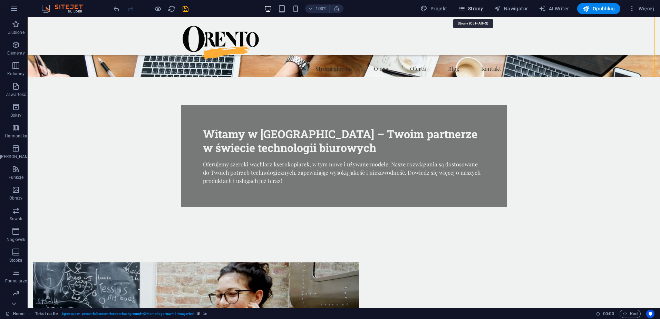
click at [476, 9] on span "Strony" at bounding box center [471, 8] width 25 height 7
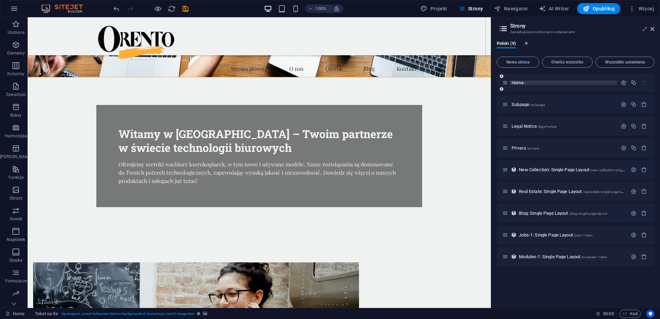
click at [518, 83] on span "Home /" at bounding box center [519, 82] width 14 height 5
click at [624, 82] on icon "button" at bounding box center [624, 83] width 6 height 6
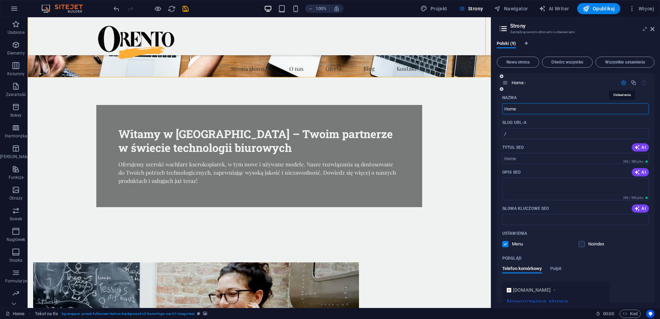
click at [624, 82] on icon "button" at bounding box center [624, 83] width 6 height 6
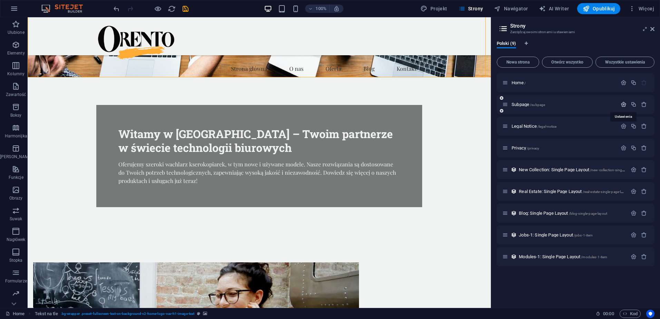
click at [625, 104] on icon "button" at bounding box center [624, 105] width 6 height 6
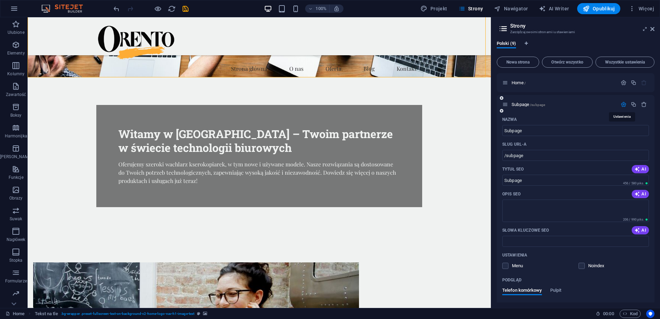
click at [625, 104] on icon "button" at bounding box center [624, 105] width 6 height 6
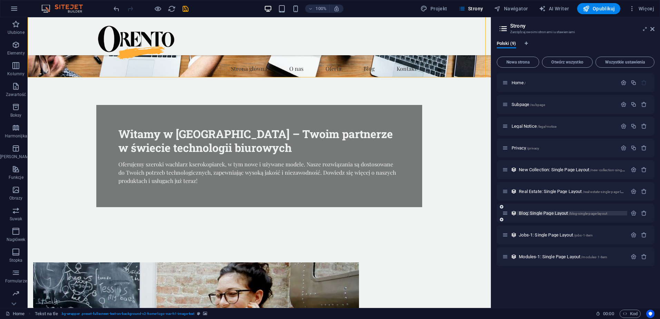
click at [532, 214] on span "Blog: Single Page Layout /blog-single-page-layout" at bounding box center [563, 213] width 88 height 5
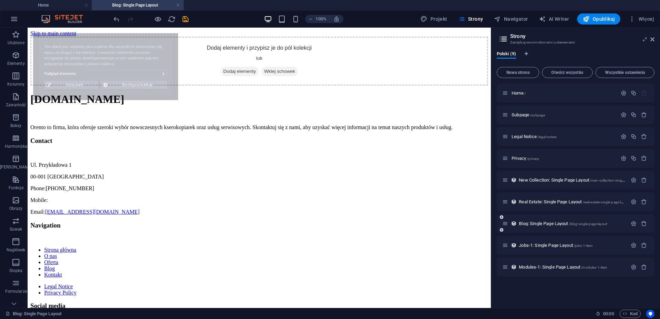
scroll to position [0, 0]
select select "68dbe9c03cba62d7ac0c9868"
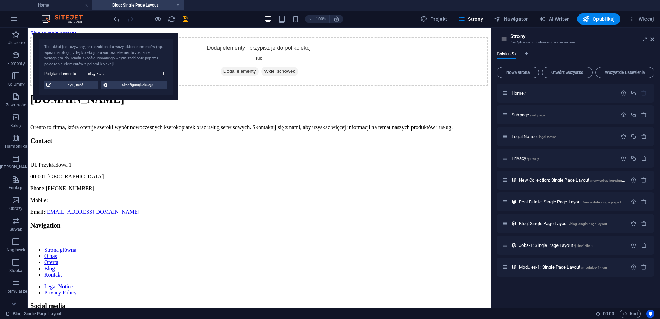
click at [178, 5] on link at bounding box center [178, 5] width 4 height 7
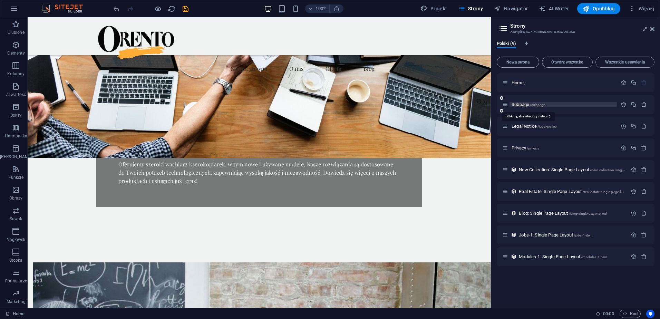
click at [525, 105] on span "Subpage /subpage" at bounding box center [529, 104] width 34 height 5
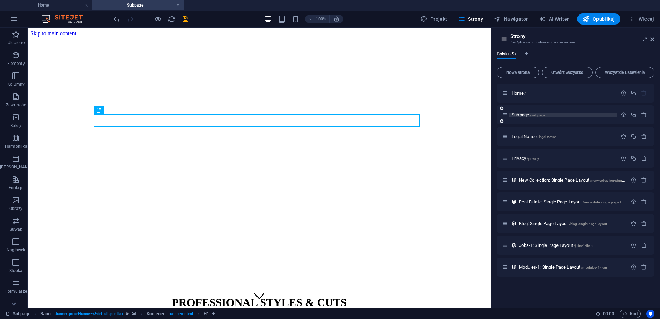
scroll to position [0, 0]
click at [517, 138] on span "Legal Notice /legal-notice" at bounding box center [534, 136] width 45 height 5
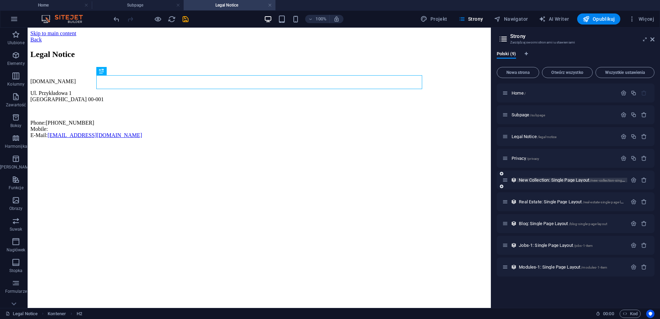
click at [528, 179] on span "New Collection: Single Page Layout /new-collection-single-page-layout" at bounding box center [581, 180] width 125 height 5
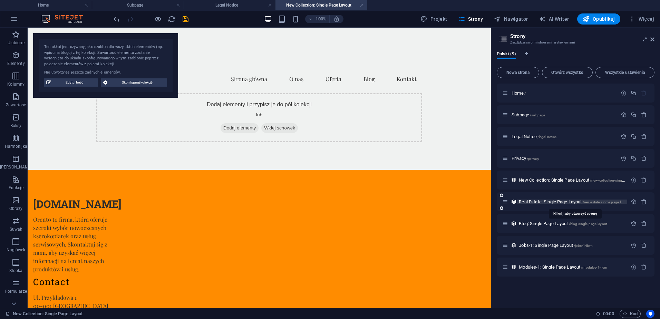
click at [524, 200] on span "Real Estate: Single Page Layout /real-estate-single-page-layout" at bounding box center [574, 201] width 111 height 5
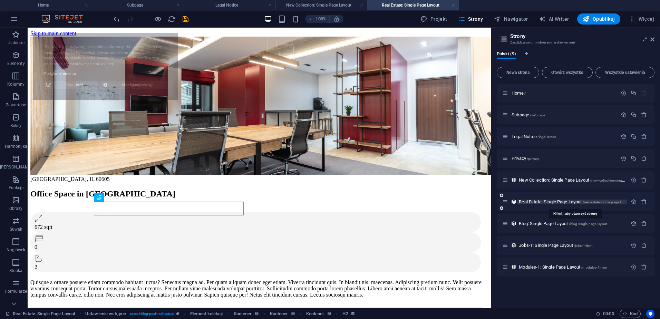
select select "68dbe9c03cba62d7ac0c987f"
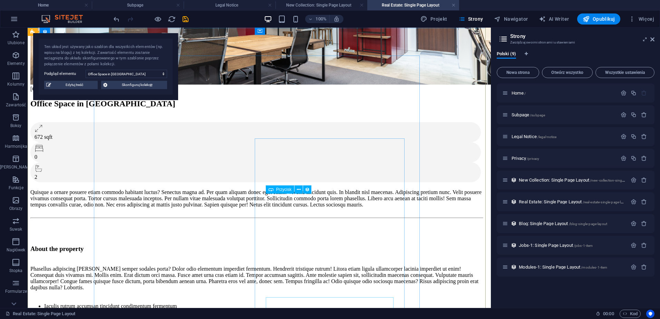
scroll to position [69, 0]
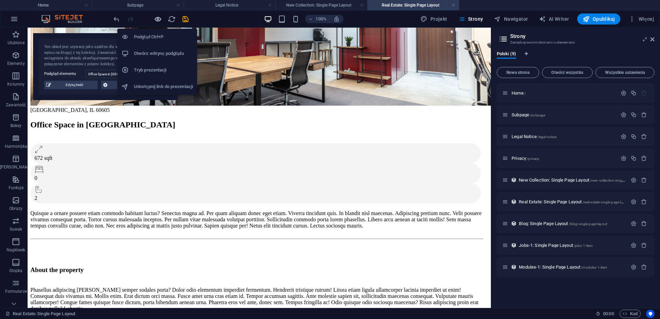
click at [156, 18] on icon "button" at bounding box center [158, 19] width 8 height 8
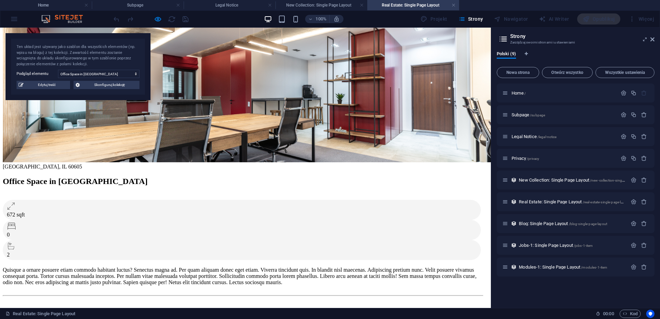
scroll to position [0, 0]
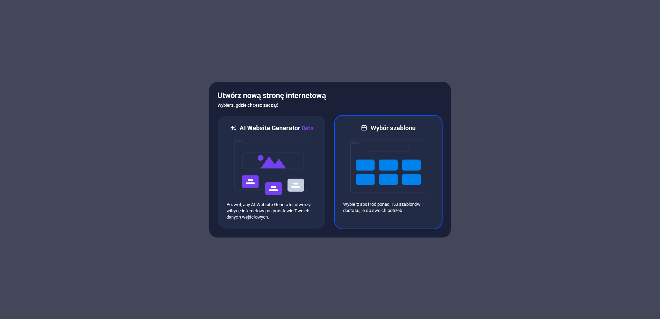
click at [381, 180] on img at bounding box center [389, 166] width 76 height 69
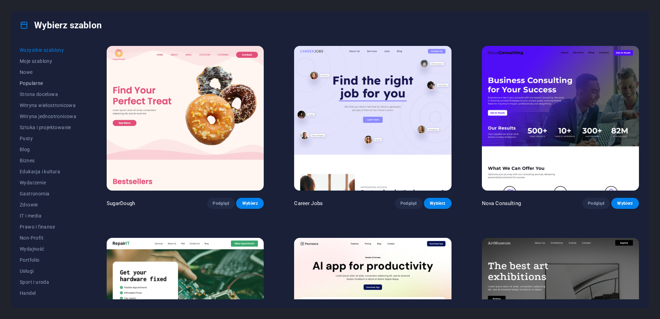
click at [38, 84] on span "Popularne" at bounding box center [48, 83] width 57 height 6
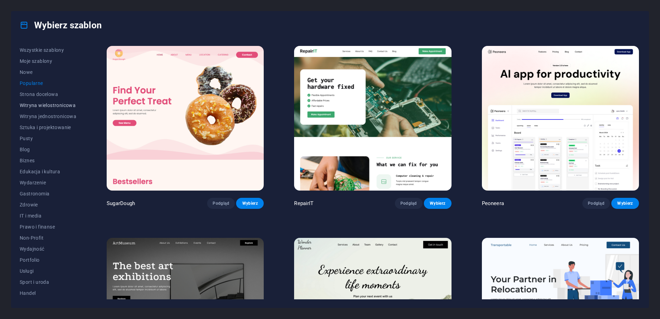
click at [44, 105] on span "Witryna wielostronicowa" at bounding box center [48, 106] width 57 height 6
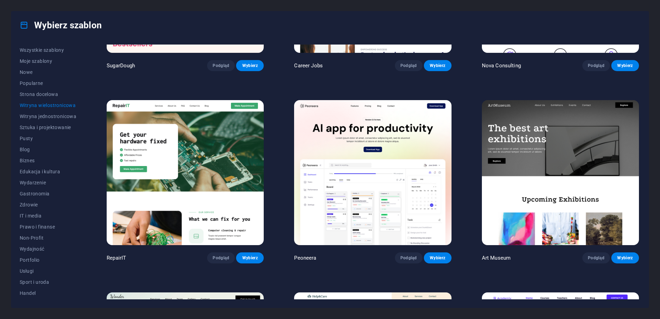
scroll to position [138, 0]
click at [212, 258] on button "Podgląd" at bounding box center [221, 257] width 28 height 11
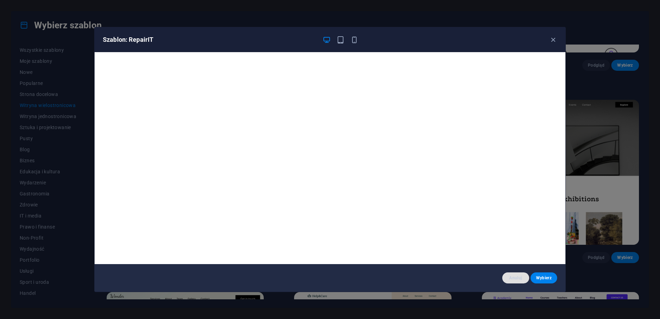
click at [517, 278] on span "Anuluj" at bounding box center [516, 278] width 16 height 6
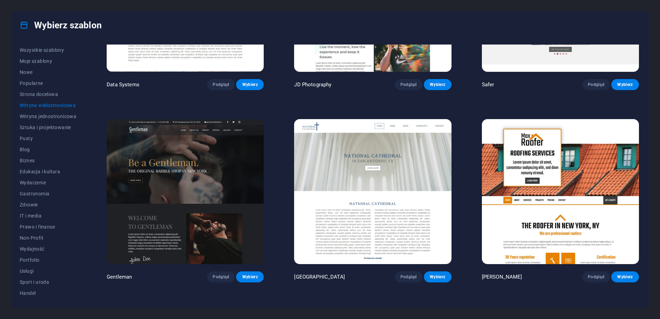
scroll to position [2245, 0]
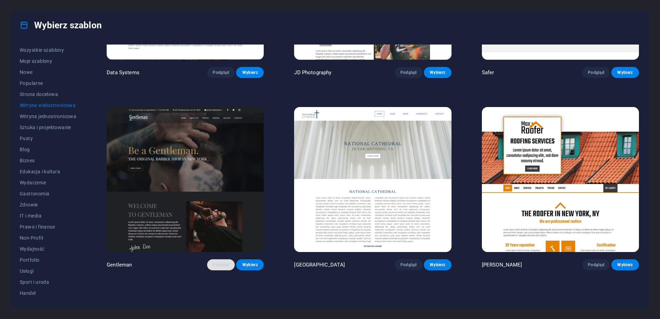
click at [219, 262] on span "Podgląd" at bounding box center [221, 265] width 17 height 6
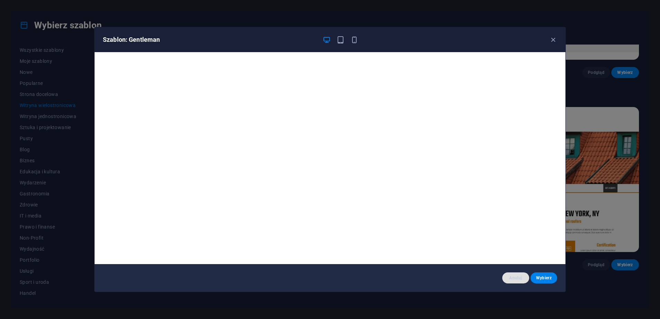
click at [516, 276] on span "Anuluj" at bounding box center [516, 278] width 16 height 6
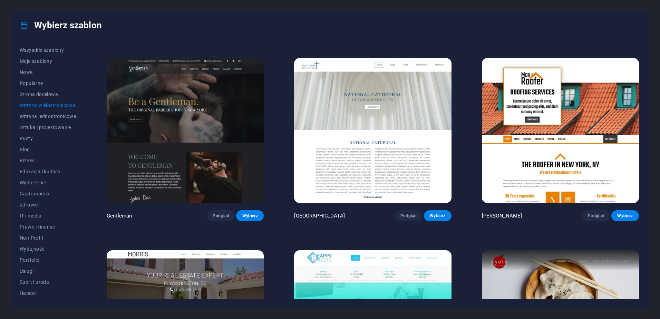
scroll to position [2314, 0]
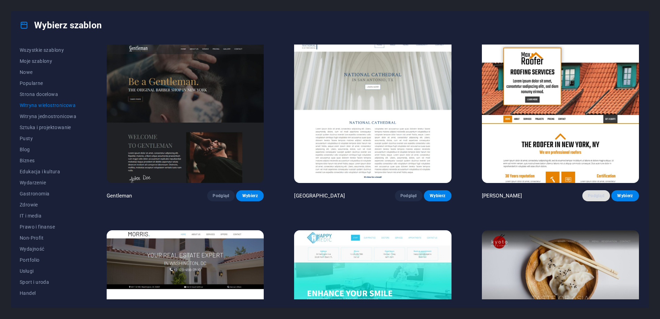
click at [591, 193] on span "Podgląd" at bounding box center [596, 196] width 17 height 6
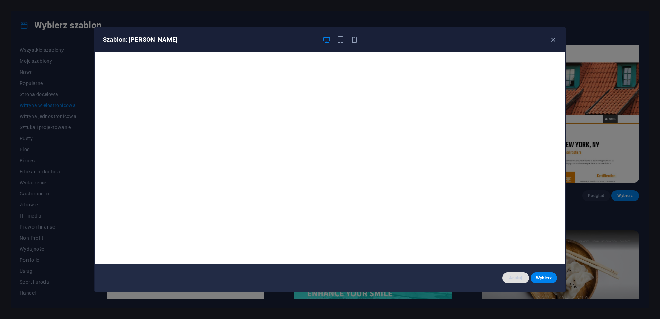
click at [519, 278] on span "Anuluj" at bounding box center [516, 278] width 16 height 6
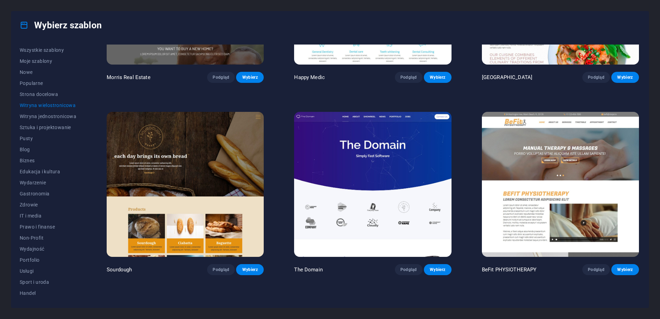
scroll to position [2625, 0]
click at [588, 267] on span "Podgląd" at bounding box center [596, 270] width 17 height 6
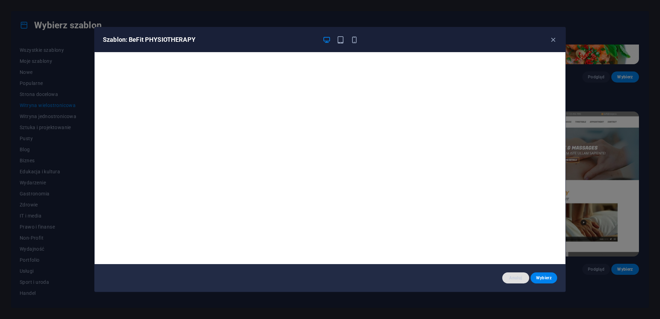
click at [517, 278] on span "Anuluj" at bounding box center [516, 278] width 16 height 6
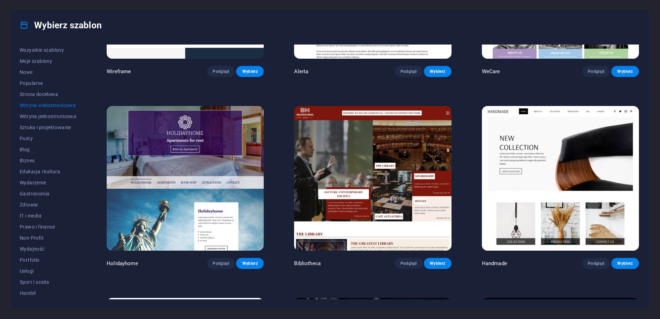
scroll to position [3040, 0]
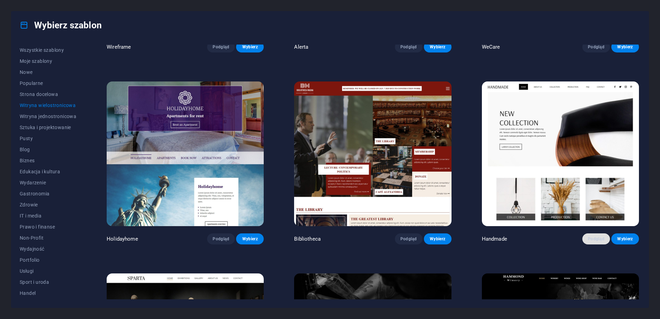
click at [599, 236] on span "Podgląd" at bounding box center [596, 239] width 17 height 6
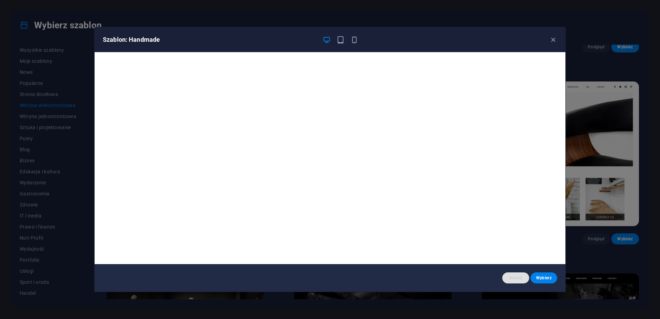
click at [517, 277] on span "Anuluj" at bounding box center [516, 278] width 16 height 6
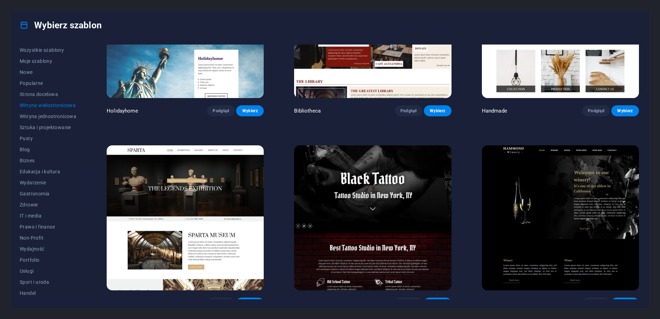
scroll to position [3178, 0]
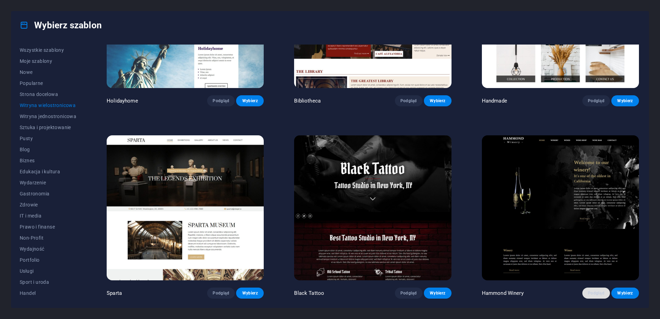
click at [597, 290] on span "Podgląd" at bounding box center [596, 293] width 17 height 6
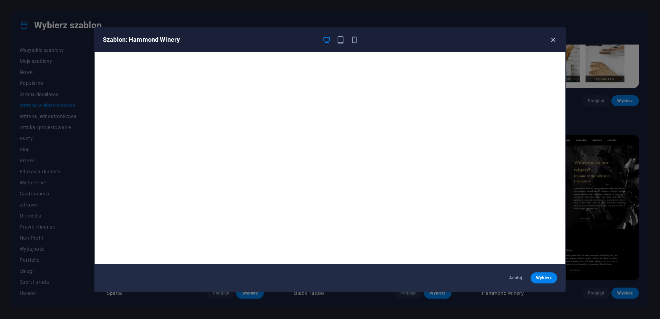
click at [554, 41] on icon "button" at bounding box center [554, 40] width 8 height 8
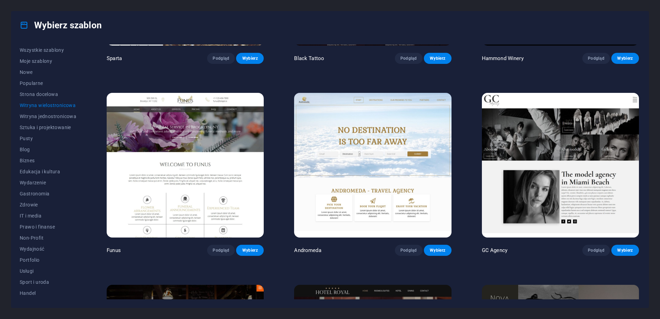
scroll to position [3420, 0]
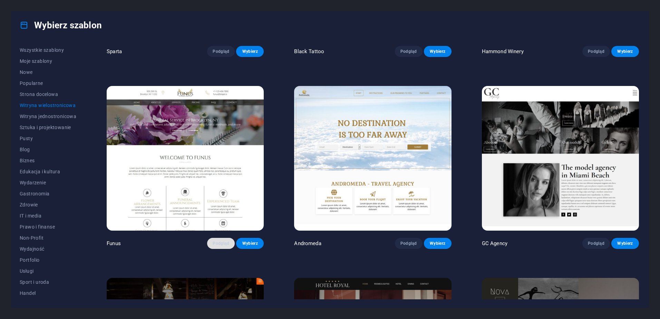
click at [221, 241] on span "Podgląd" at bounding box center [221, 244] width 17 height 6
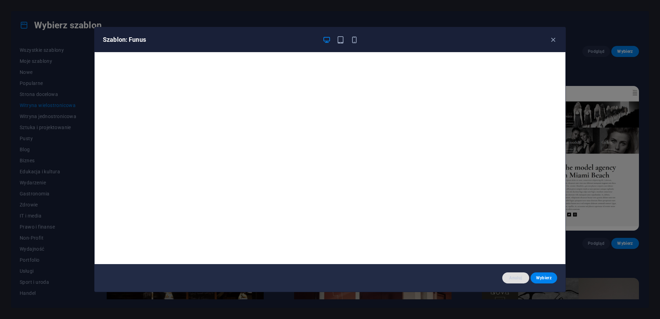
click at [517, 277] on span "Anuluj" at bounding box center [516, 278] width 16 height 6
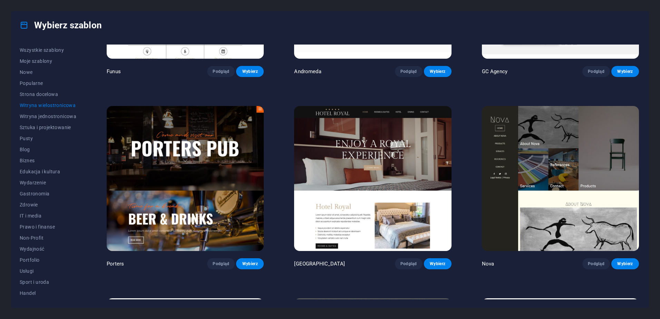
scroll to position [3592, 0]
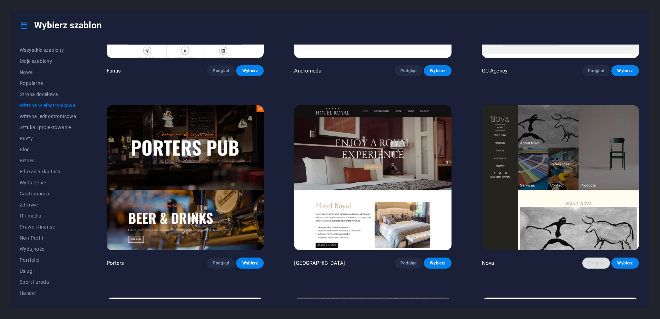
click at [593, 260] on span "Podgląd" at bounding box center [596, 263] width 17 height 6
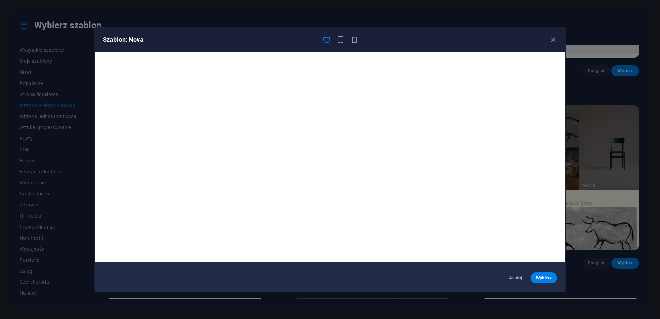
scroll to position [0, 0]
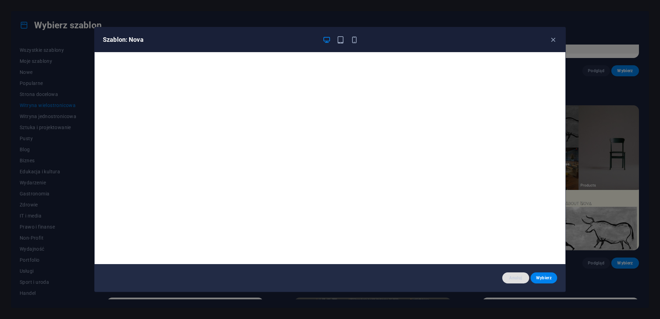
click at [514, 277] on span "Anuluj" at bounding box center [516, 278] width 16 height 6
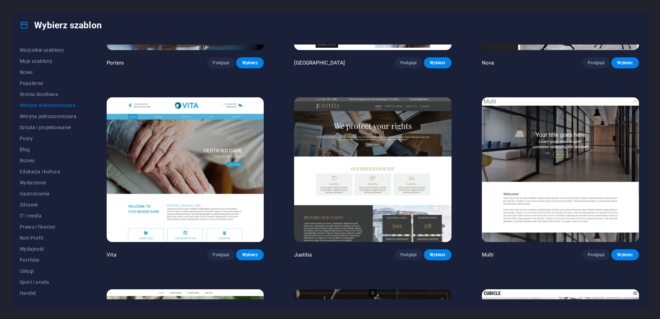
scroll to position [3800, 0]
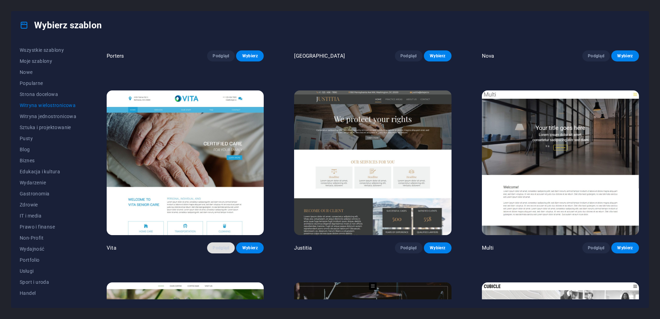
click at [218, 245] on span "Podgląd" at bounding box center [221, 248] width 17 height 6
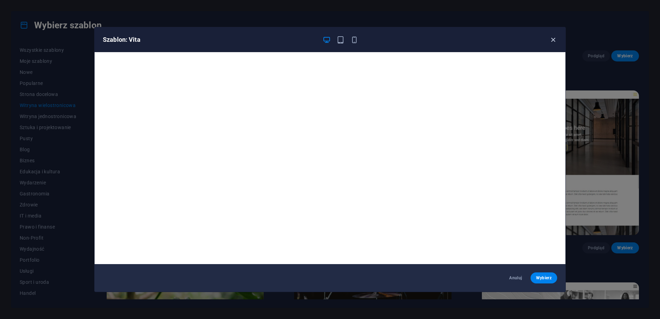
click at [552, 41] on icon "button" at bounding box center [554, 40] width 8 height 8
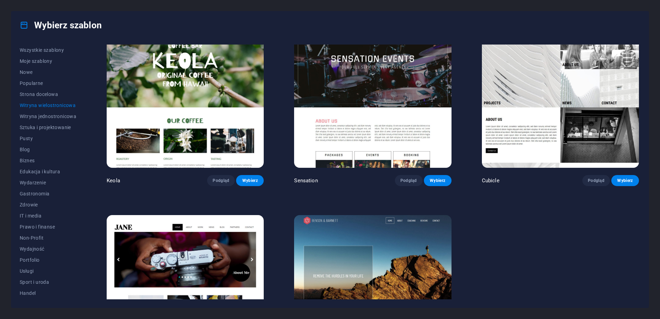
scroll to position [4121, 0]
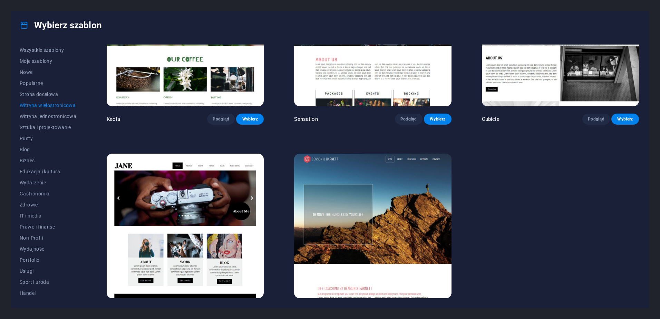
click at [217, 308] on span "Podgląd" at bounding box center [221, 311] width 17 height 6
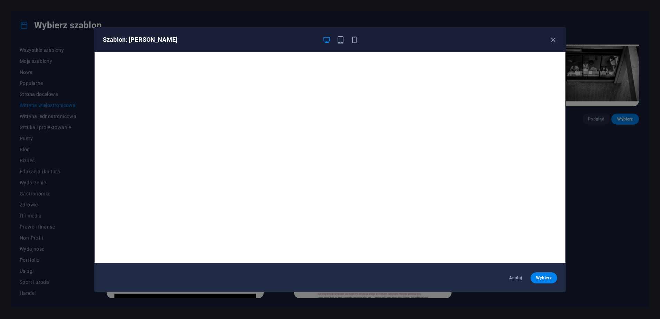
scroll to position [2, 0]
click at [519, 277] on span "Anuluj" at bounding box center [516, 278] width 16 height 6
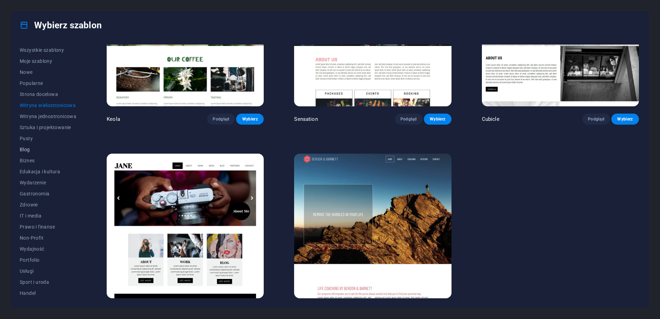
click at [26, 151] on span "Blog" at bounding box center [48, 150] width 57 height 6
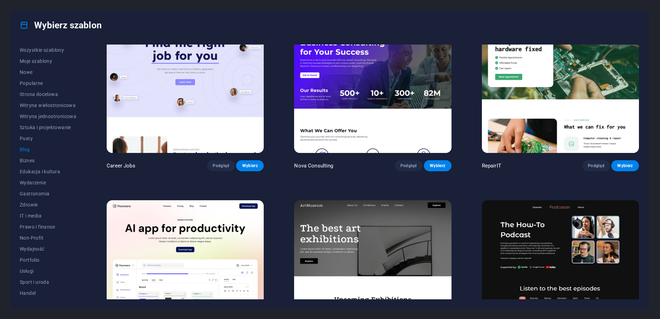
scroll to position [0, 0]
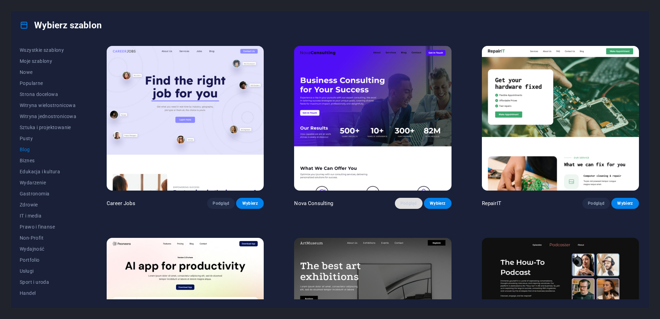
click at [405, 203] on span "Podgląd" at bounding box center [409, 204] width 17 height 6
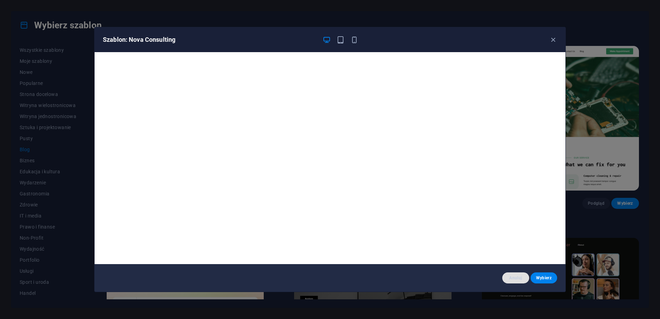
click at [516, 277] on span "Anuluj" at bounding box center [516, 278] width 16 height 6
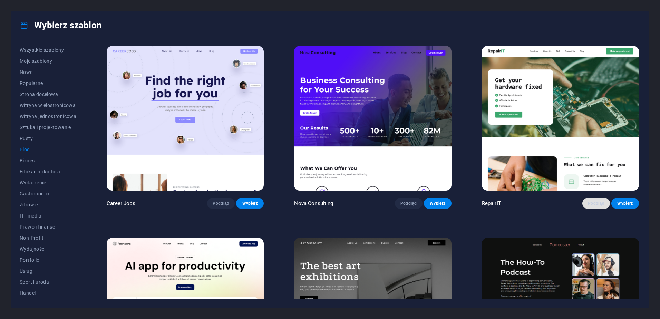
click at [593, 201] on span "Podgląd" at bounding box center [596, 204] width 17 height 6
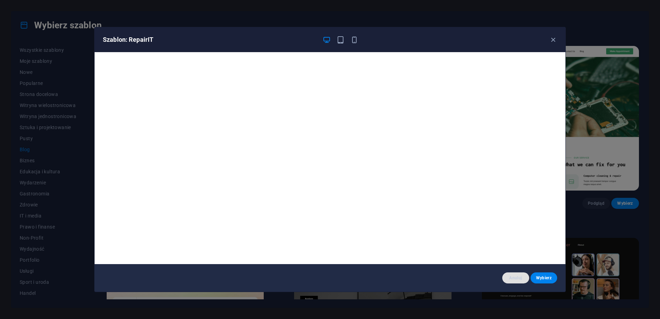
click at [519, 278] on span "Anuluj" at bounding box center [516, 278] width 16 height 6
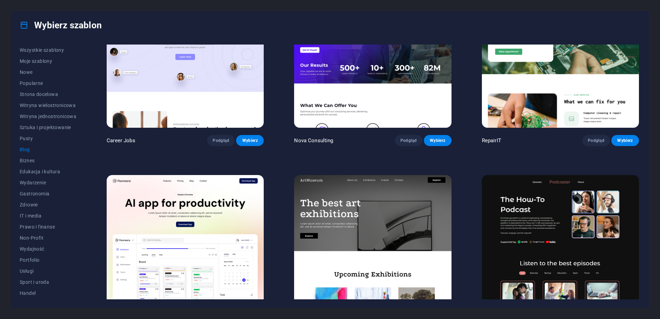
scroll to position [69, 0]
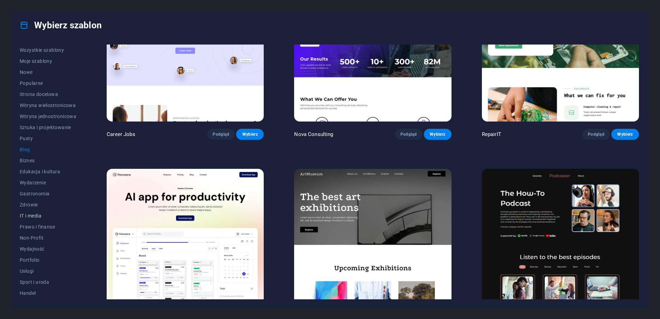
click at [29, 216] on span "IT i media" at bounding box center [48, 216] width 57 height 6
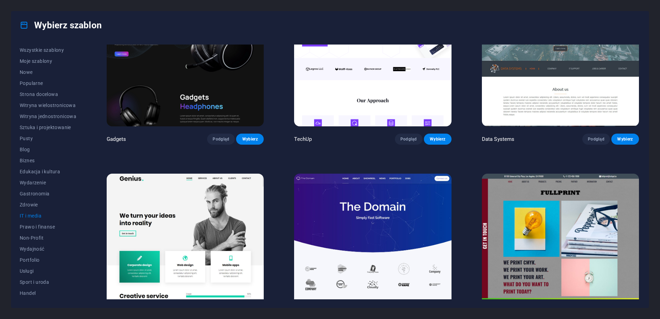
scroll to position [276, 0]
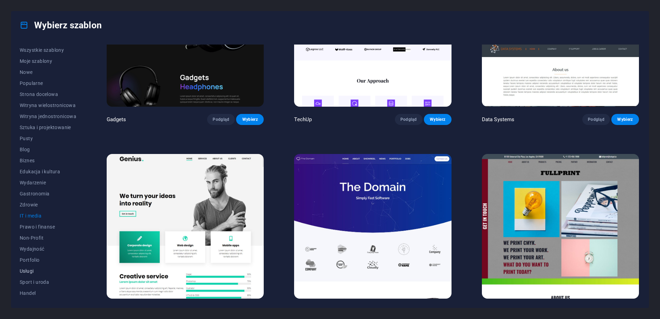
click at [26, 272] on span "Usługi" at bounding box center [48, 271] width 57 height 6
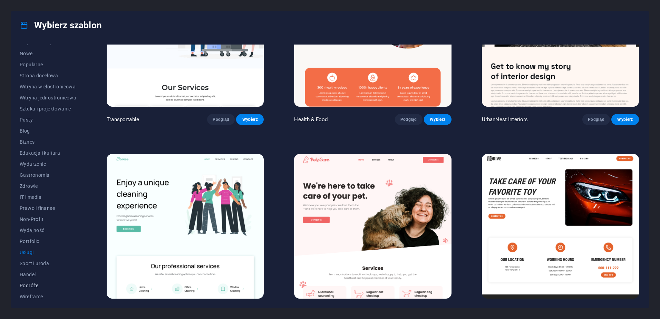
scroll to position [21, 0]
click at [36, 296] on span "Wireframe" at bounding box center [48, 294] width 57 height 6
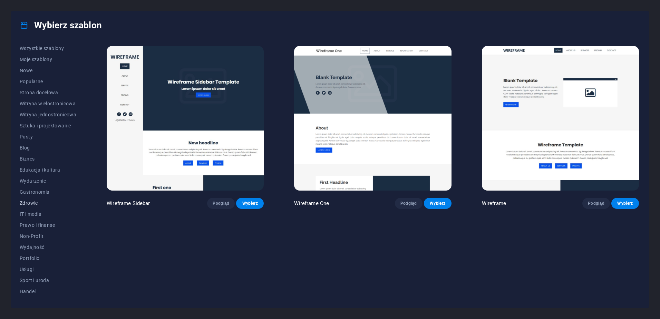
scroll to position [0, 0]
click at [35, 62] on span "Moje szablony" at bounding box center [48, 61] width 57 height 6
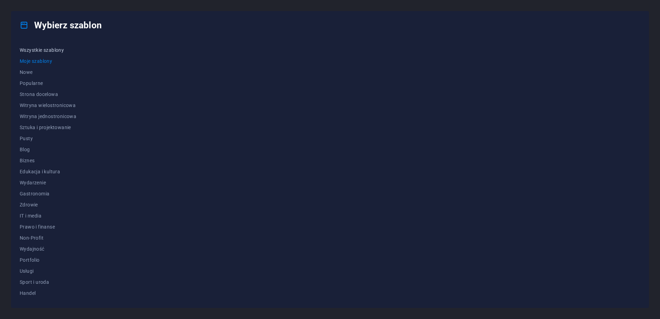
click at [39, 51] on span "Wszystkie szablony" at bounding box center [48, 50] width 57 height 6
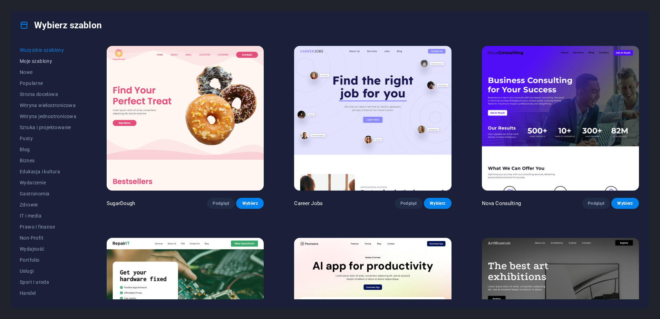
click at [47, 62] on span "Moje szablony" at bounding box center [48, 61] width 57 height 6
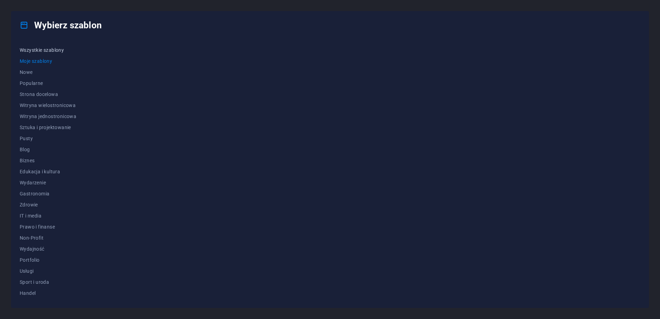
click at [42, 47] on button "Wszystkie szablony" at bounding box center [48, 50] width 57 height 11
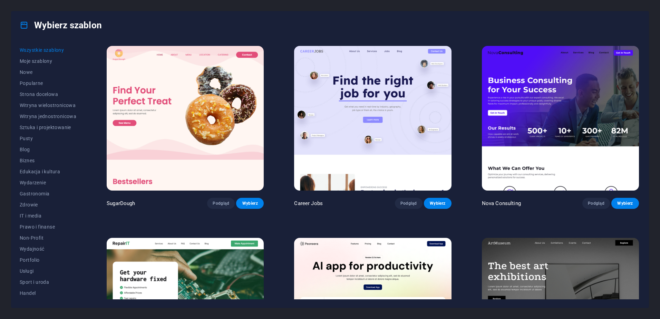
drag, startPoint x: 204, startPoint y: 75, endPoint x: 193, endPoint y: 80, distance: 11.7
click at [193, 80] on img at bounding box center [185, 118] width 157 height 145
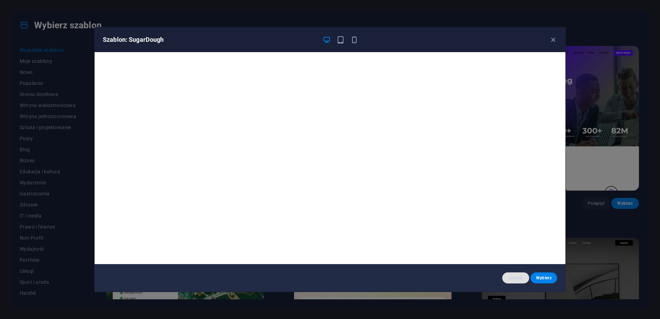
click at [514, 279] on span "Anuluj" at bounding box center [516, 278] width 16 height 6
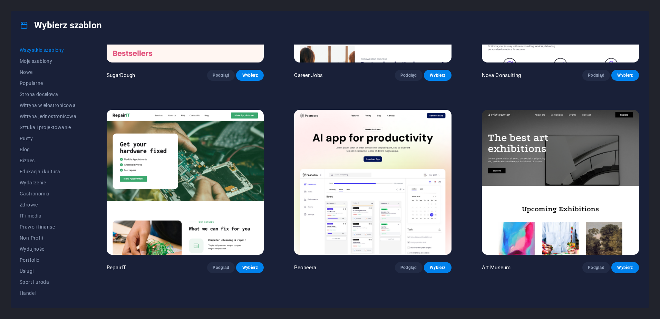
scroll to position [138, 0]
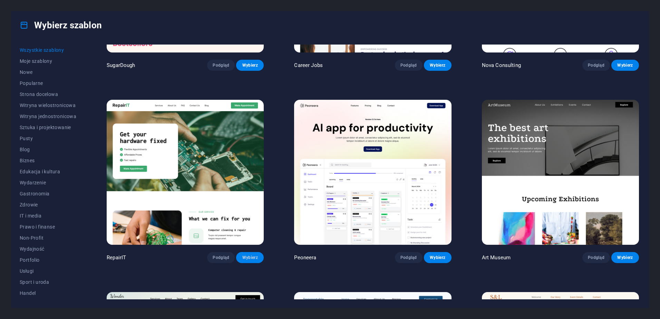
click at [254, 256] on span "Wybierz" at bounding box center [250, 258] width 17 height 6
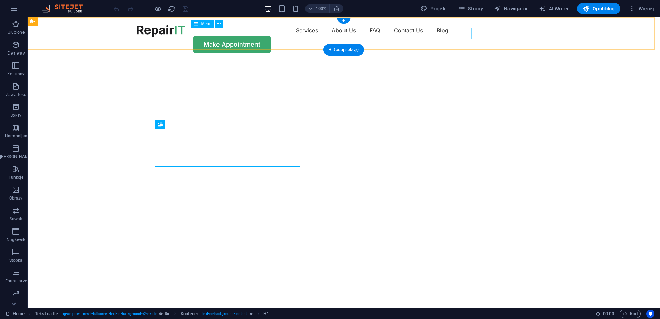
click at [403, 34] on nav "Services About Us FAQ Contact Us Blog" at bounding box center [344, 30] width 414 height 11
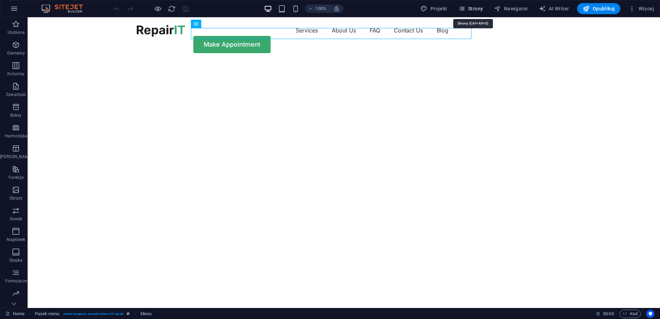
click at [474, 6] on span "Strony" at bounding box center [471, 8] width 25 height 7
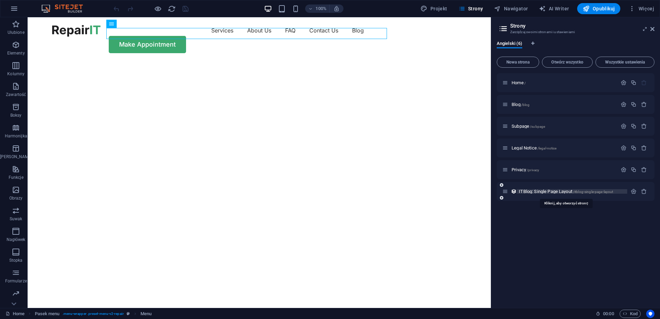
click at [543, 193] on span "ITBlog: Single Page Layout /itblog-single-page-layout" at bounding box center [566, 191] width 94 height 5
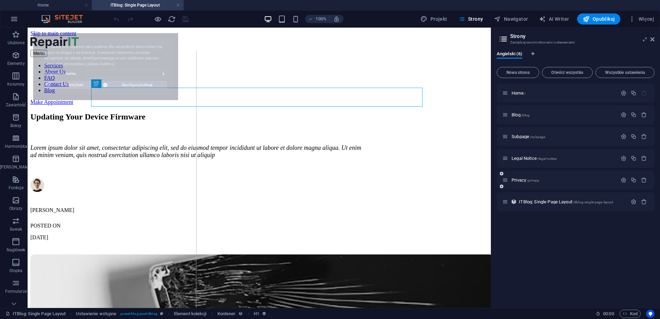
select select "68debfcf7bf5259882025f12"
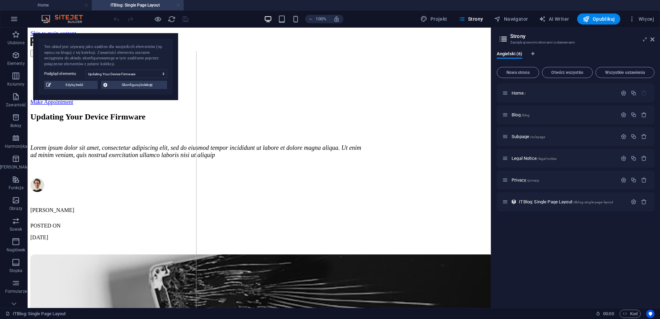
click at [178, 4] on link at bounding box center [178, 5] width 4 height 7
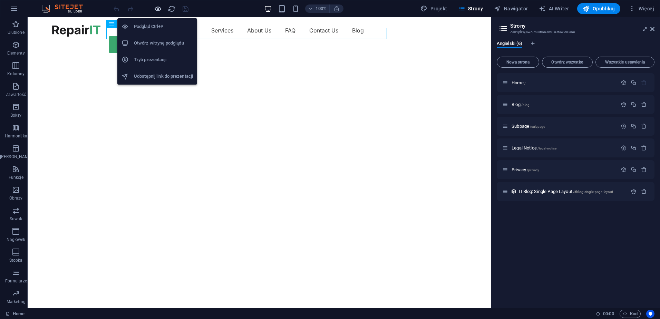
click at [156, 7] on icon "button" at bounding box center [158, 9] width 8 height 8
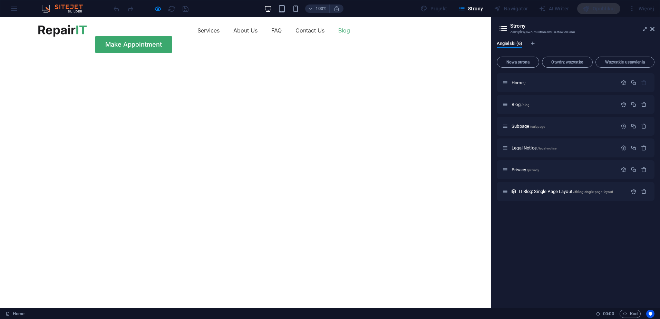
click at [339, 33] on link "Blog" at bounding box center [345, 30] width 12 height 11
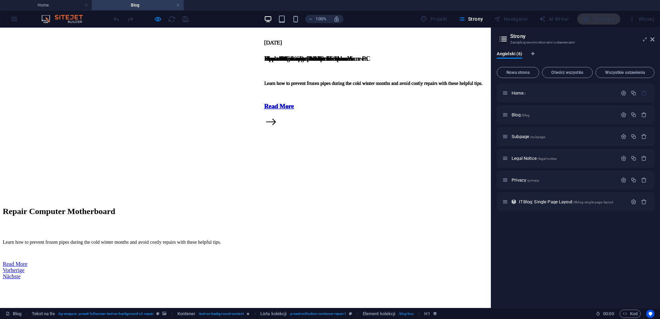
scroll to position [311, 0]
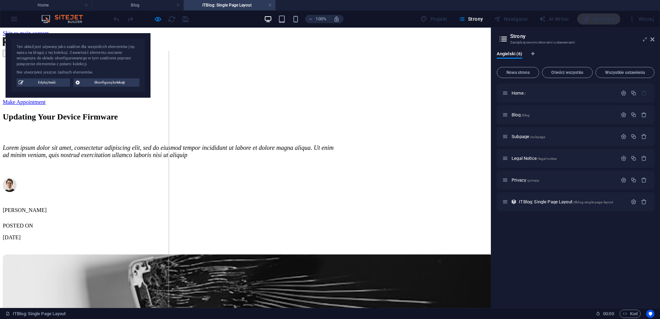
scroll to position [0, 0]
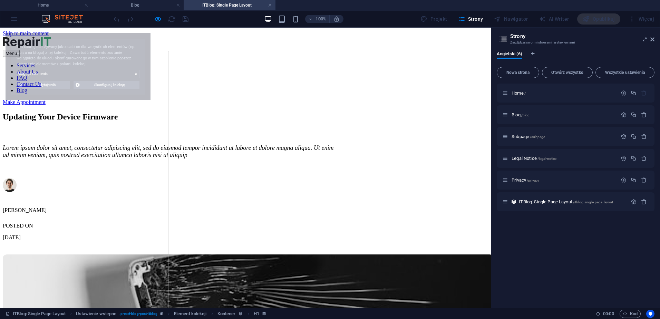
select select "68debfcf7bf5259882025f12"
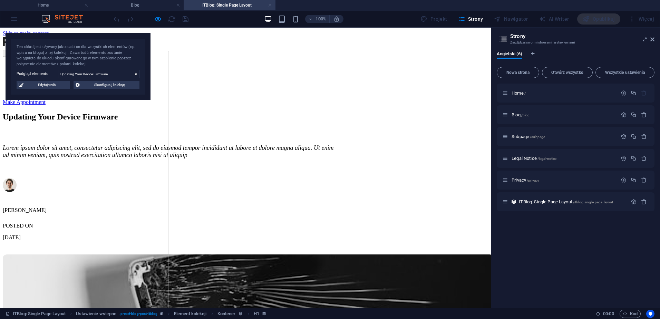
click at [271, 6] on link at bounding box center [270, 5] width 4 height 7
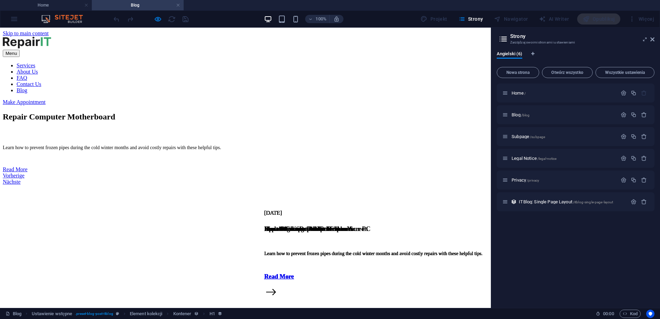
scroll to position [337, 0]
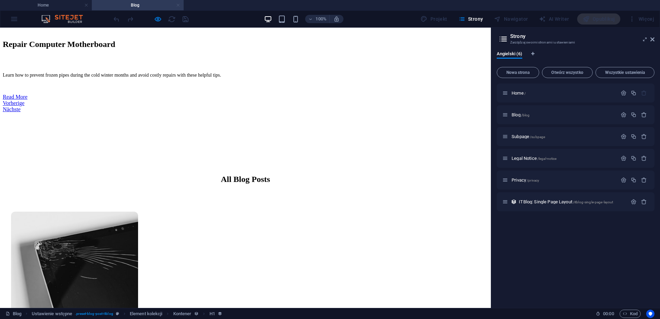
click at [179, 7] on link at bounding box center [178, 5] width 4 height 7
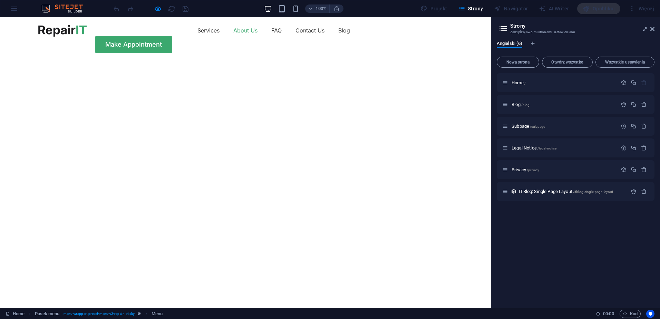
click at [233, 34] on link "About Us" at bounding box center [245, 30] width 24 height 11
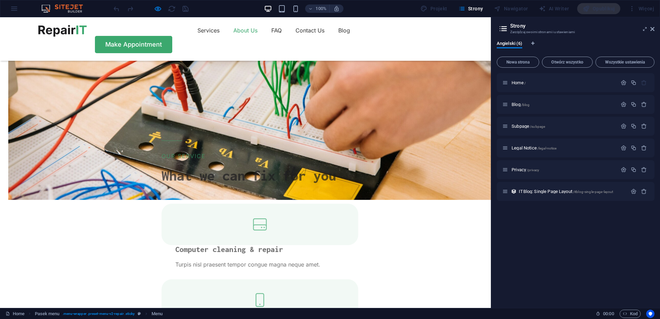
scroll to position [816, 0]
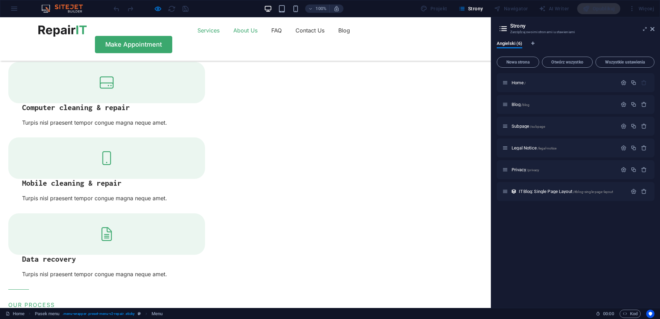
click at [198, 32] on link "Services" at bounding box center [209, 30] width 22 height 11
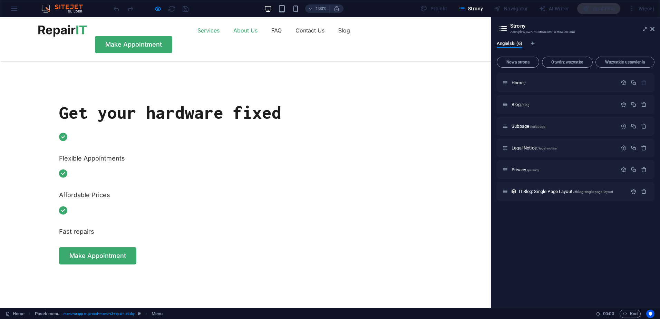
click at [233, 32] on link "About Us" at bounding box center [245, 30] width 24 height 11
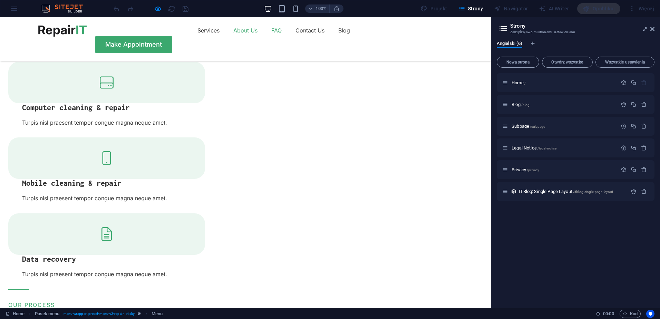
click at [271, 33] on link "FAQ" at bounding box center [276, 30] width 10 height 11
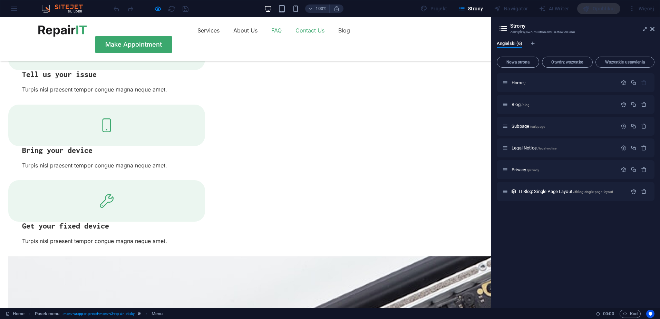
click at [296, 34] on link "Contact Us" at bounding box center [310, 30] width 29 height 11
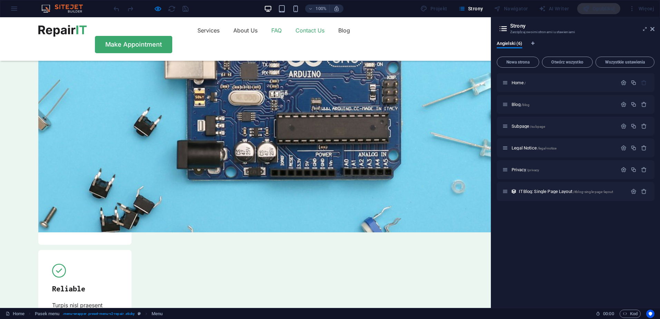
scroll to position [2066, 0]
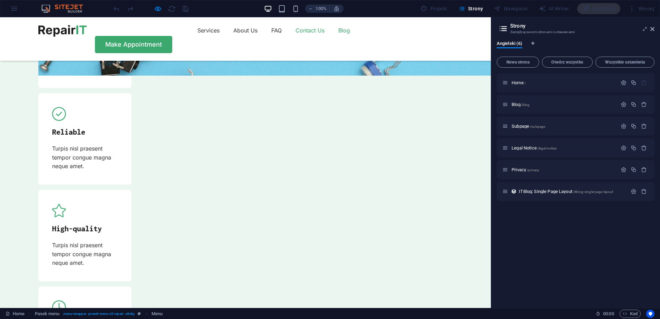
click at [339, 35] on link "Blog" at bounding box center [345, 30] width 12 height 11
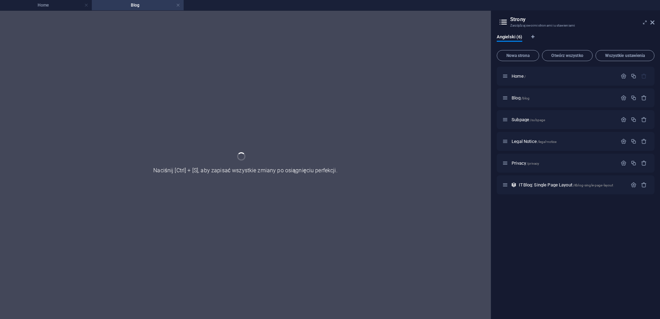
scroll to position [0, 0]
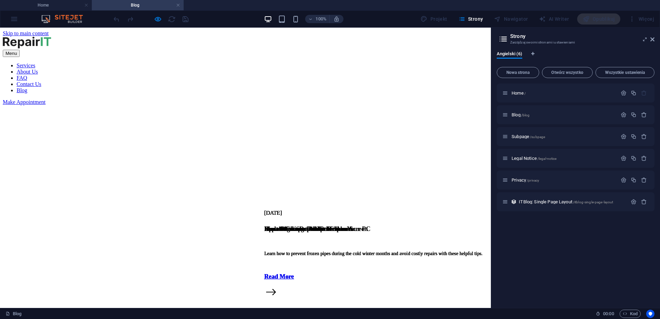
click at [181, 7] on h4 "Blog" at bounding box center [138, 5] width 92 height 8
click at [179, 4] on link at bounding box center [178, 5] width 4 height 7
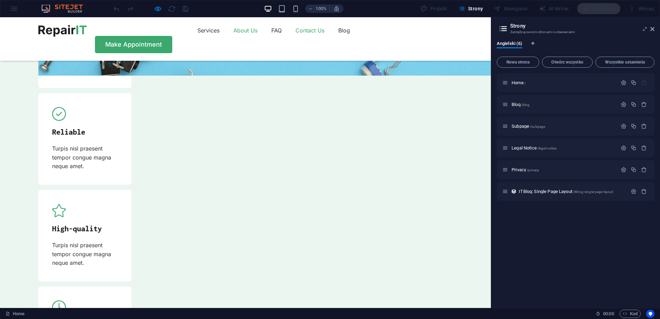
click at [233, 31] on link "About Us" at bounding box center [245, 30] width 24 height 11
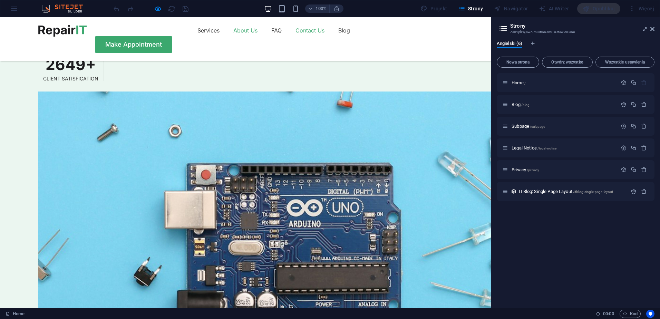
click at [233, 31] on link "About Us" at bounding box center [245, 30] width 24 height 11
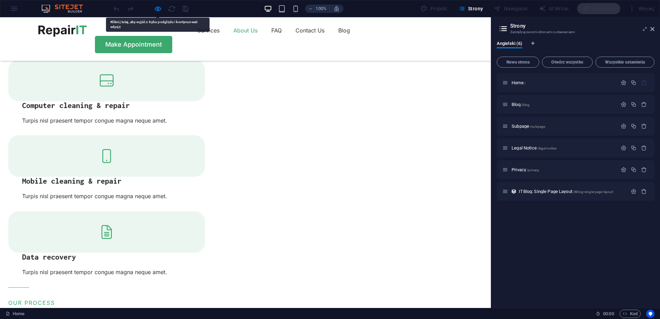
scroll to position [816, 0]
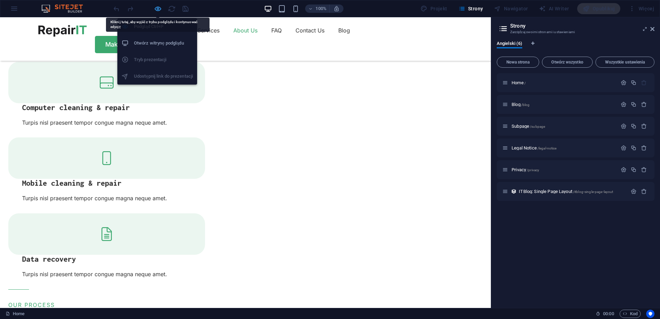
click at [159, 7] on icon "button" at bounding box center [158, 9] width 8 height 8
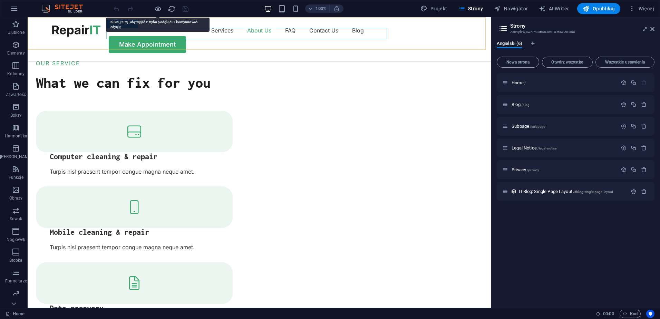
click at [236, 32] on nav "Services About Us FAQ Contact Us Blog" at bounding box center [259, 30] width 414 height 11
click at [114, 32] on nav "Services About Us FAQ Contact Us Blog" at bounding box center [259, 30] width 414 height 11
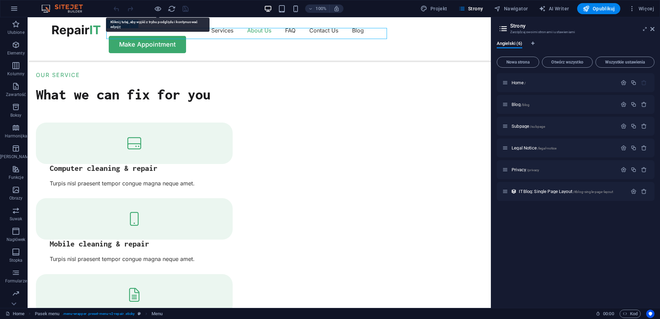
select select "1"
select select
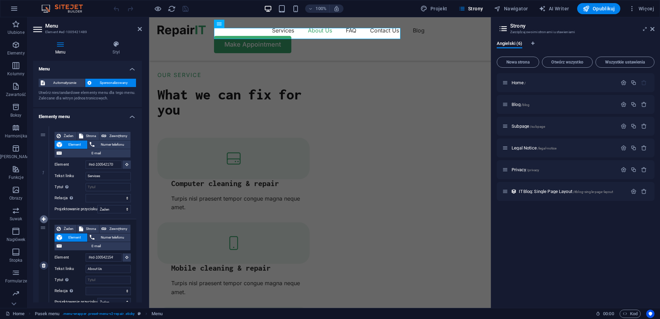
click at [44, 219] on icon at bounding box center [44, 219] width 4 height 5
select select
type input "#ed-1005421549"
type input "About Us"
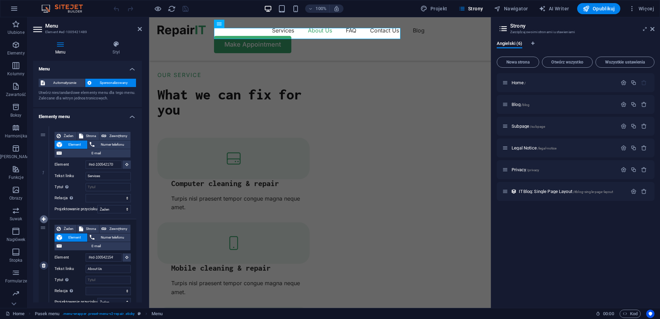
select select
type input "#ed-1005421882"
type input "FAQ"
select select
type input "#ed-1005422236"
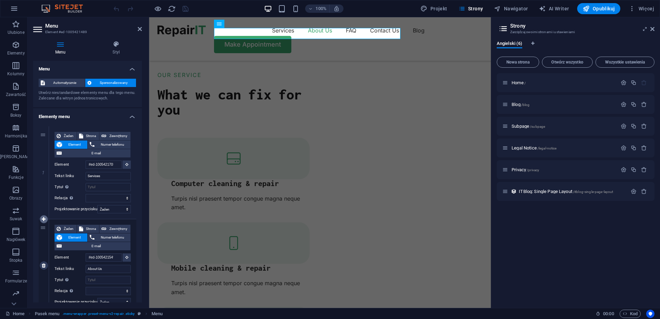
type input "Contact Us"
select select
select select "1"
select select
click at [44, 218] on icon at bounding box center [44, 219] width 4 height 5
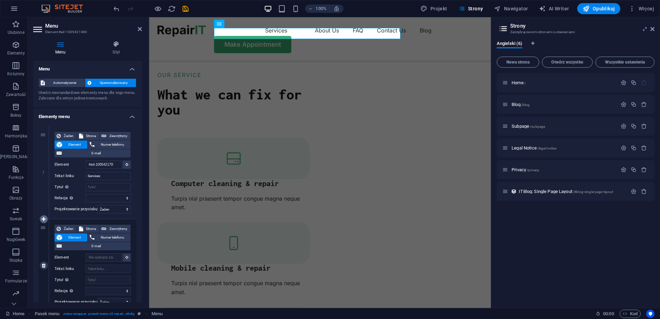
select select
type input "#ed-1005421549"
type input "About Us"
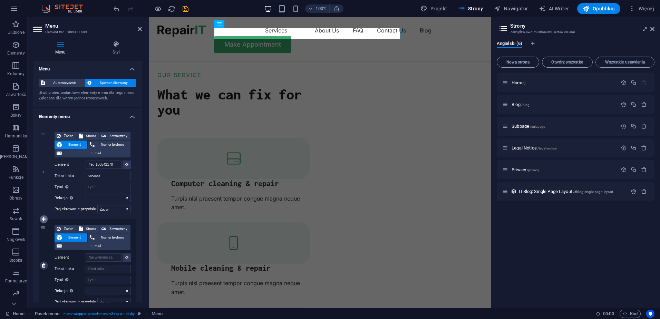
select select
type input "#ed-1005421882"
type input "FAQ"
select select
type input "#ed-1005422236"
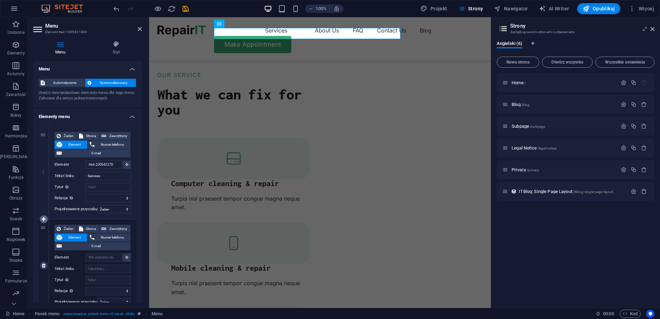
type input "Contact Us"
select select
select select "1"
select select
click at [44, 218] on icon at bounding box center [44, 219] width 4 height 5
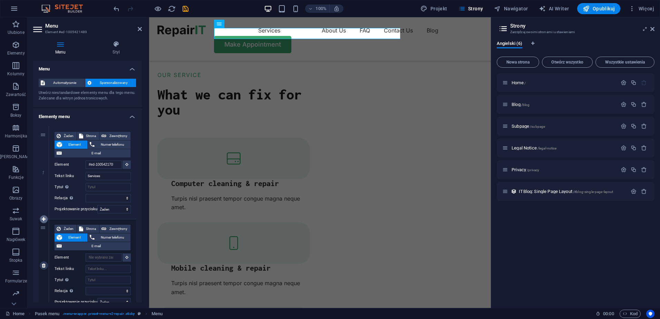
select select
type input "#ed-1005421549"
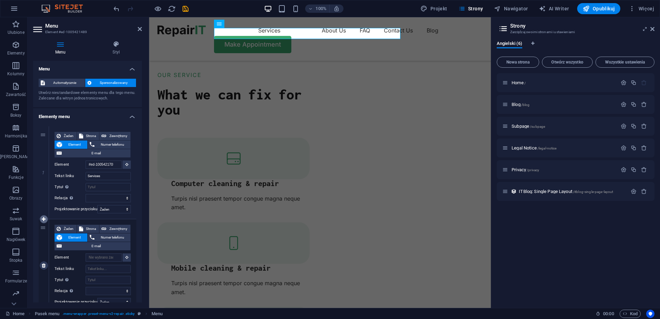
type input "About Us"
select select
type input "#ed-1005421882"
type input "FAQ"
select select
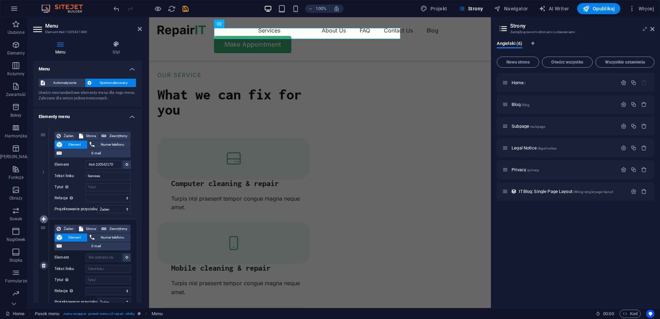
type input "#ed-1005422236"
type input "Contact Us"
select select
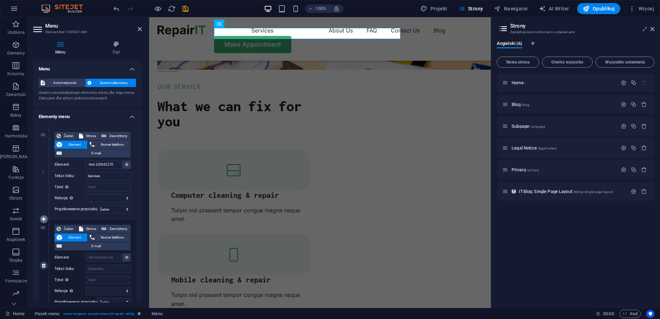
select select "1"
select select
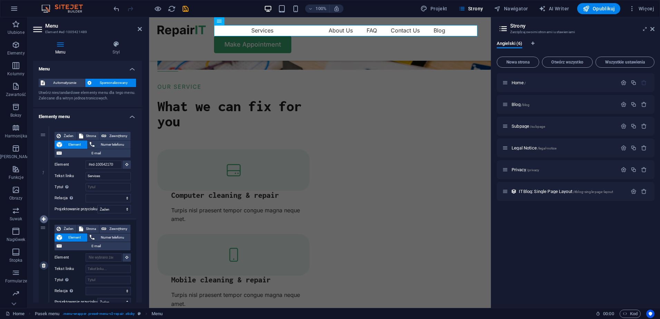
click at [44, 218] on icon at bounding box center [44, 219] width 4 height 5
select select
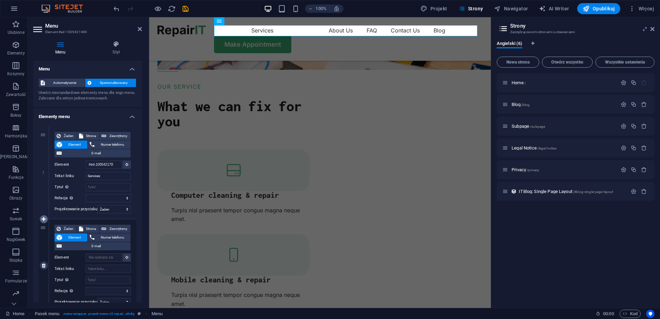
select select
type input "#ed-1005421549"
type input "About Us"
select select
type input "#ed-1005421882"
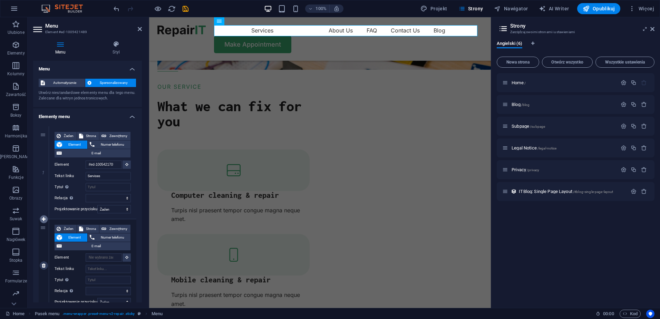
type input "FAQ"
select select
type input "#ed-1005422236"
type input "Contact Us"
select select
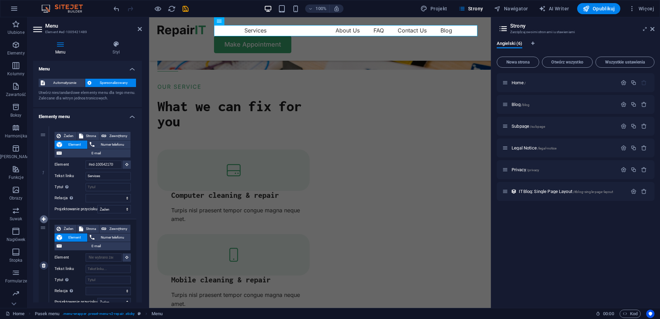
select select "1"
select select
click at [116, 9] on icon "undo" at bounding box center [117, 9] width 8 height 8
select select
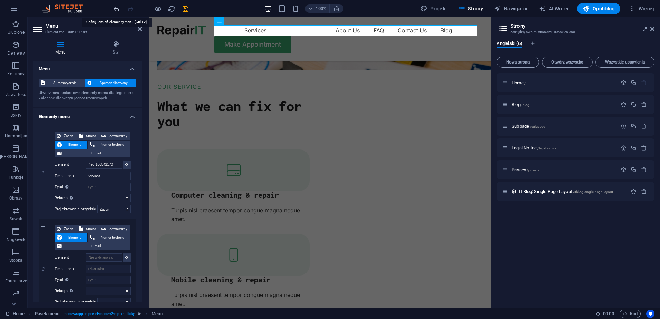
select select
type input "#ed-1005421549"
type input "About Us"
select select
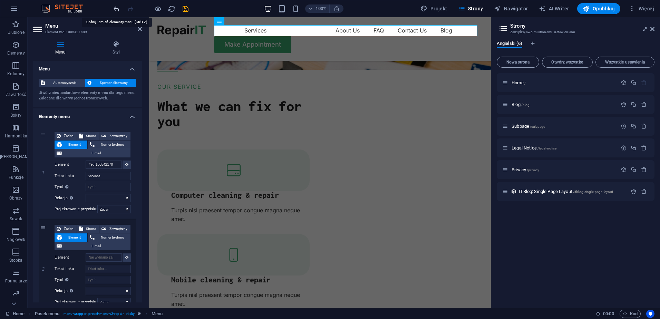
type input "#ed-1005421882"
type input "FAQ"
select select
type input "#ed-1005422236"
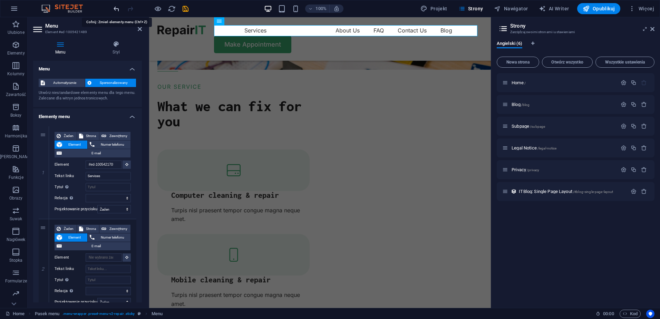
type input "Contact Us"
select select
select select "1"
type input "Blog"
select select
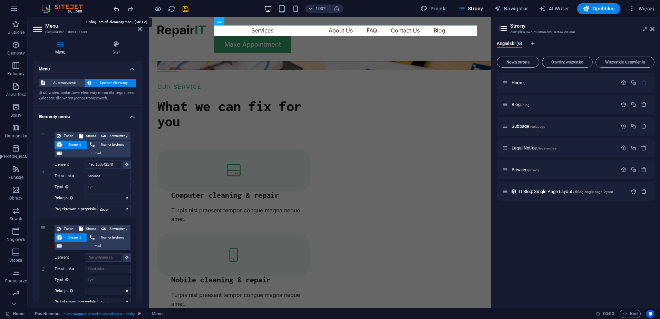
click at [117, 9] on icon "undo" at bounding box center [117, 9] width 8 height 8
select select
type input "#ed-1005421549"
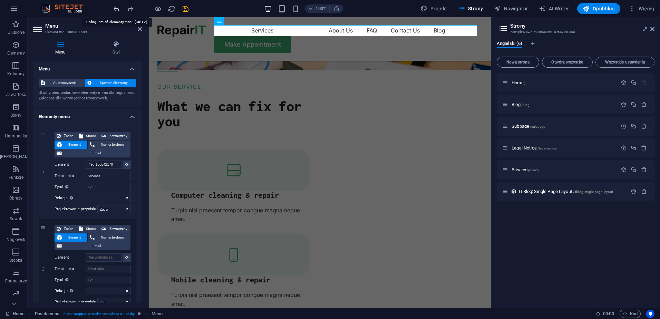
type input "About Us"
select select
type input "#ed-1005421882"
type input "FAQ"
select select
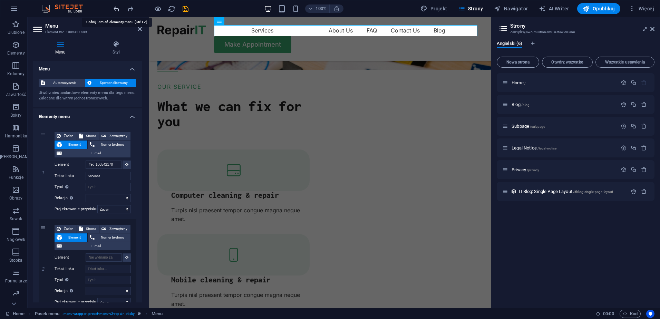
type input "#ed-1005422236"
type input "Contact Us"
select select
select select "1"
type input "Blog"
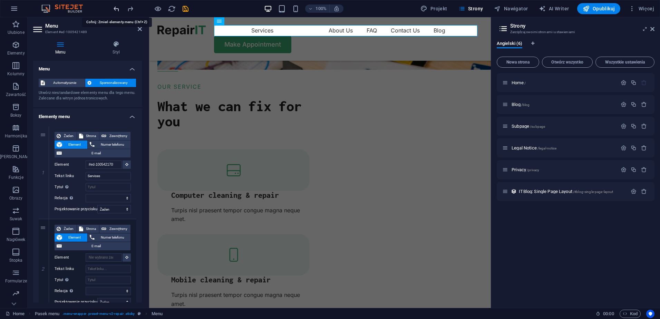
select select
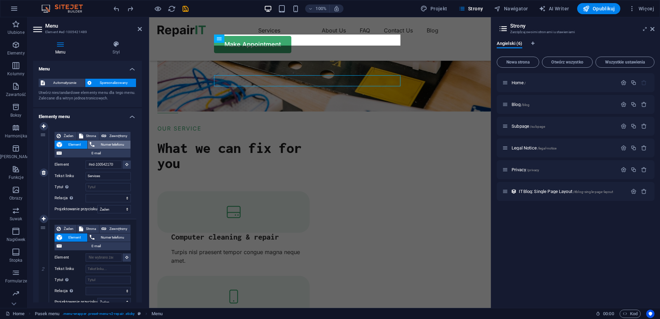
scroll to position [751, 0]
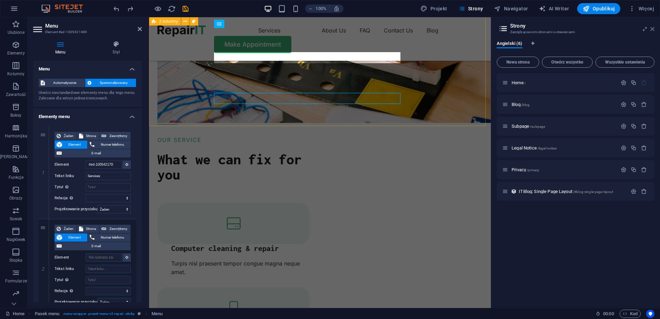
click at [651, 29] on icon at bounding box center [653, 29] width 4 height 6
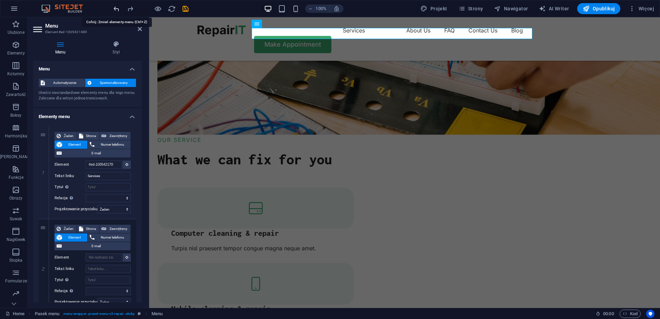
click at [116, 9] on icon "undo" at bounding box center [117, 9] width 8 height 8
select select
type input "#ed-1005421549"
type input "About Us"
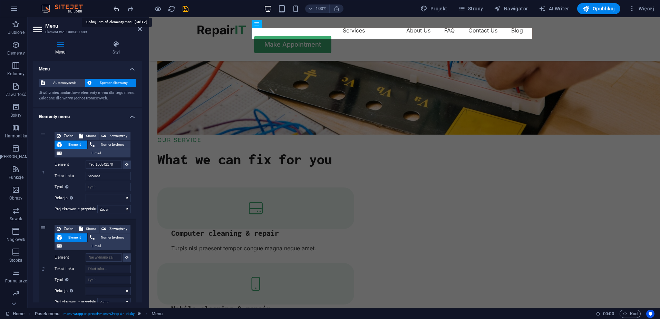
select select
type input "#ed-1005421882"
type input "FAQ"
select select
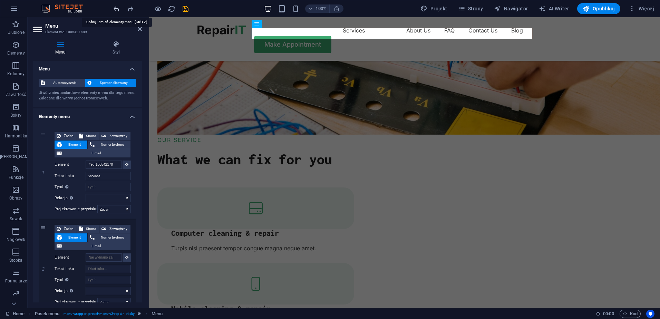
type input "#ed-1005422236"
type input "Contact Us"
select select
select select "1"
type input "Blog"
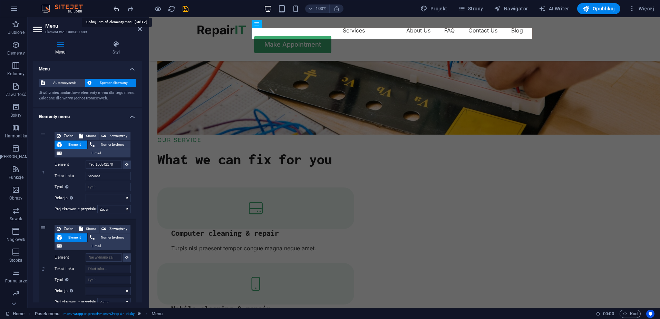
select select
click at [116, 9] on icon "undo" at bounding box center [117, 9] width 8 height 8
select select
type input "#ed-1005421549"
type input "About Us"
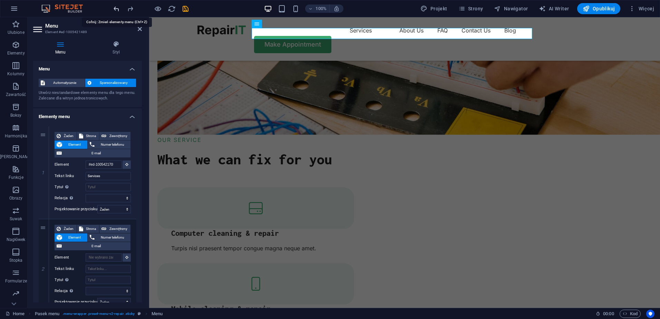
select select
type input "#ed-1005421882"
type input "FAQ"
select select
type input "#ed-1005422236"
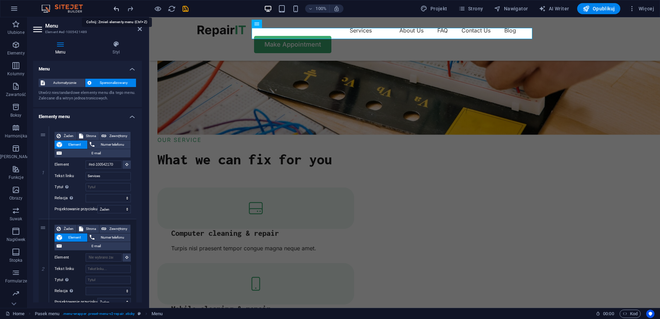
type input "Contact Us"
select select
select select "1"
type input "Blog"
select select
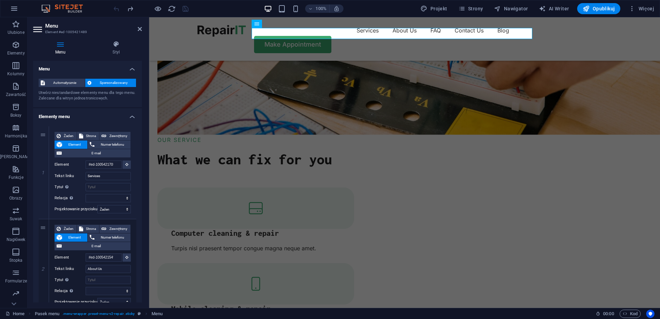
click at [116, 9] on div at bounding box center [150, 8] width 77 height 11
click at [42, 135] on div "1" at bounding box center [44, 172] width 10 height 93
click at [46, 133] on div "1" at bounding box center [44, 172] width 10 height 93
select select
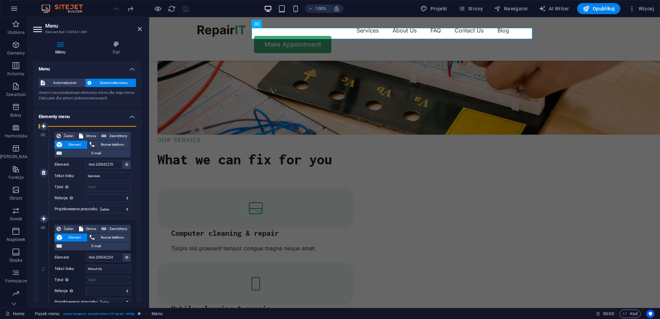
select select
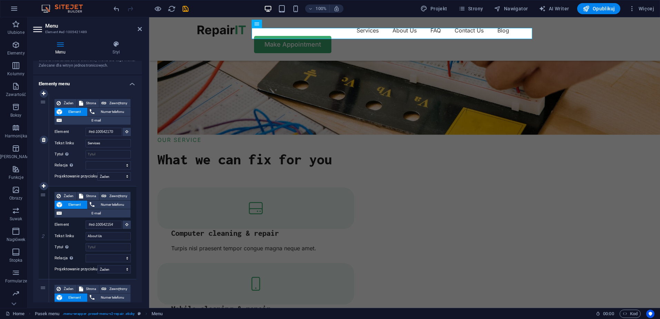
scroll to position [35, 0]
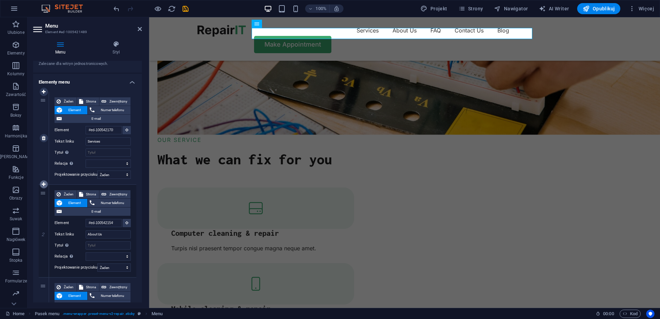
click at [45, 183] on icon at bounding box center [44, 184] width 4 height 5
select select
type input "#ed-1005421549"
type input "About Us"
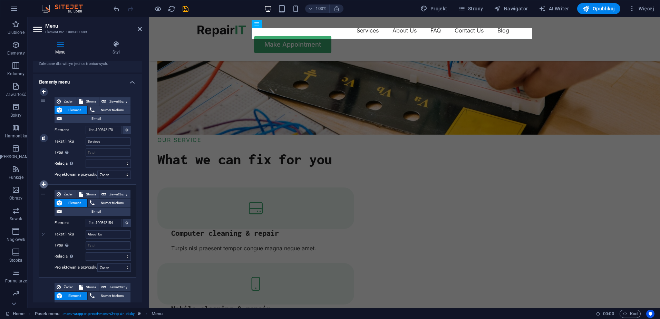
select select
type input "#ed-1005421882"
type input "FAQ"
select select
type input "#ed-1005422236"
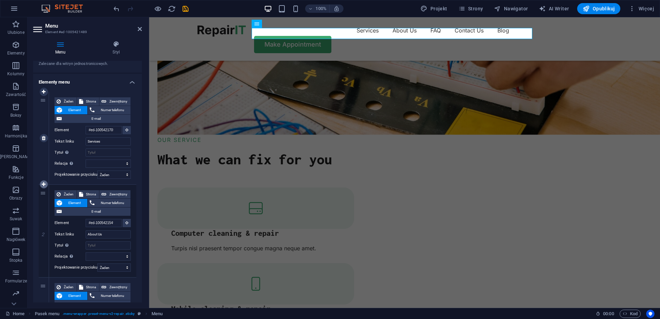
type input "Contact Us"
select select
select select "1"
select select
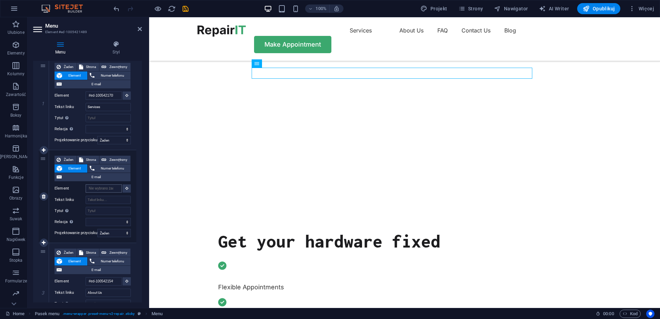
scroll to position [0, 0]
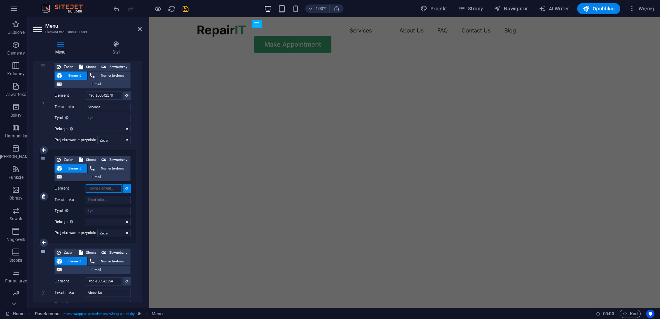
click at [107, 188] on input "Element" at bounding box center [104, 188] width 36 height 8
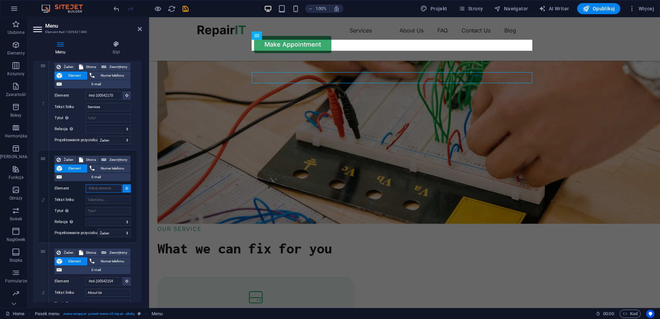
scroll to position [642, 0]
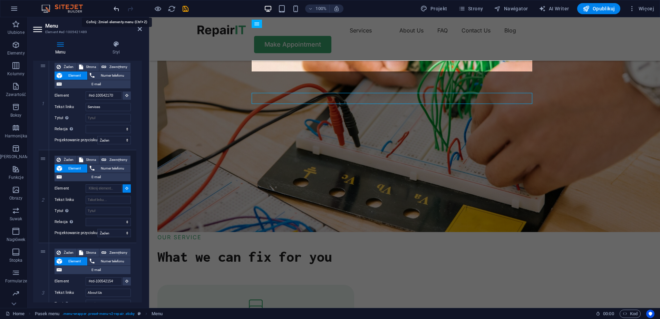
click at [116, 10] on icon "undo" at bounding box center [117, 9] width 8 height 8
select select
type input "#ed-1005421549"
type input "About Us"
select select
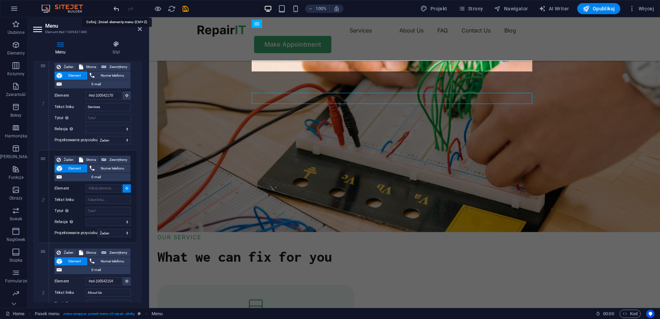
type input "#ed-1005421882"
type input "FAQ"
select select
type input "#ed-1005422236"
type input "Contact Us"
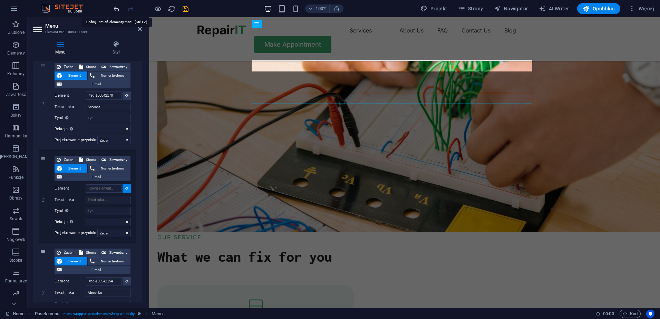
select select
select select "1"
type input "Blog"
select select
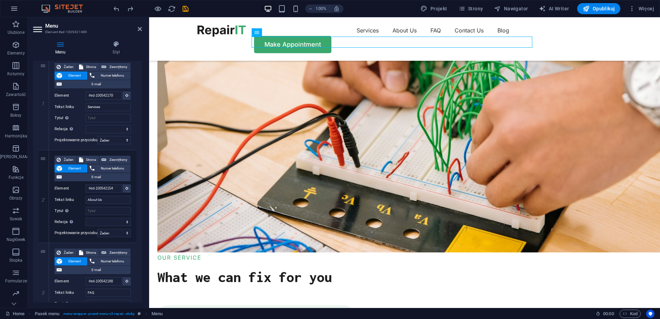
scroll to position [609, 0]
